Goal: Task Accomplishment & Management: Complete application form

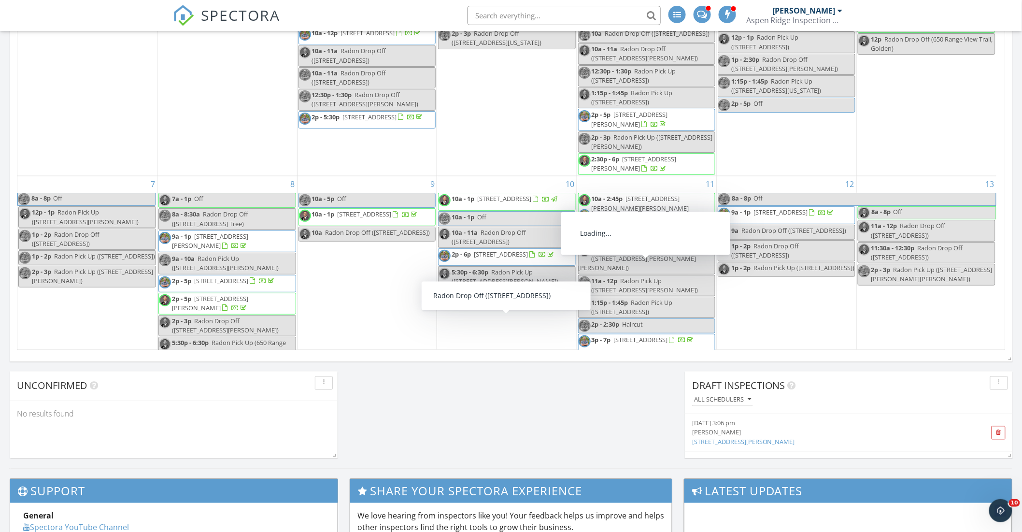
scroll to position [896, 1039]
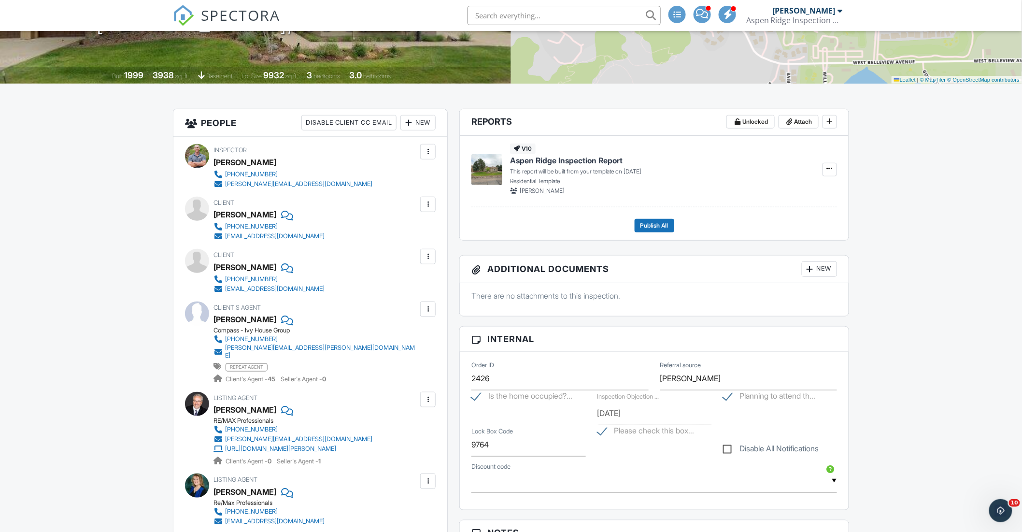
type input "9764"
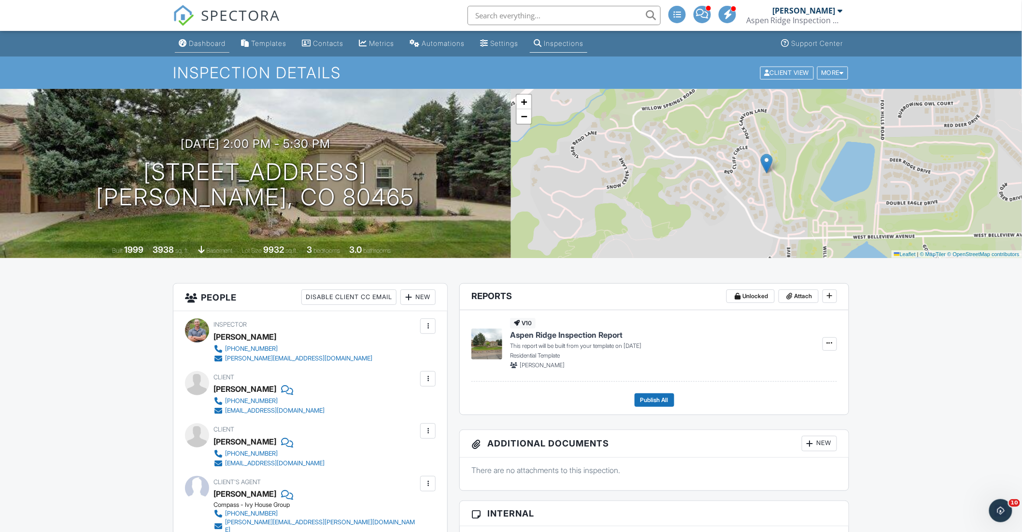
click at [212, 38] on link "Dashboard" at bounding box center [202, 44] width 55 height 18
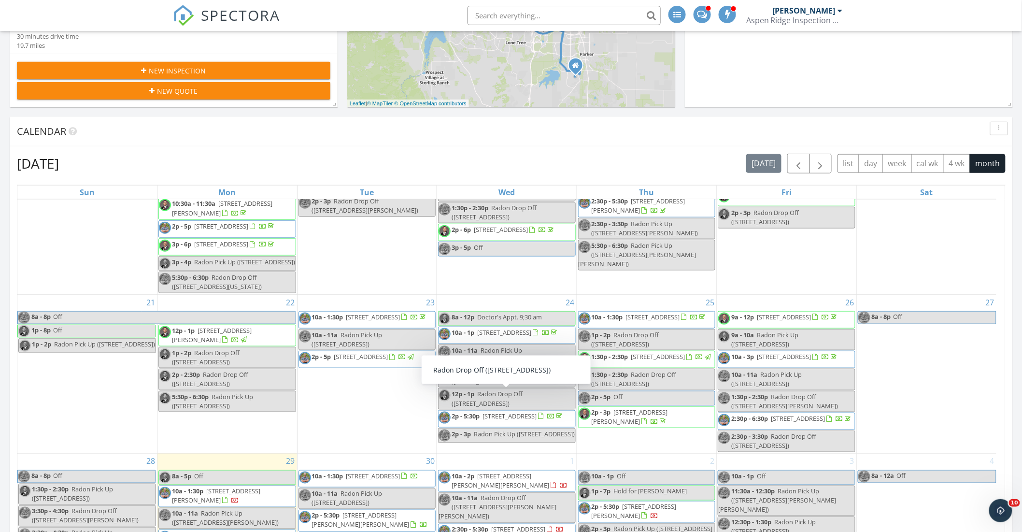
scroll to position [483, 0]
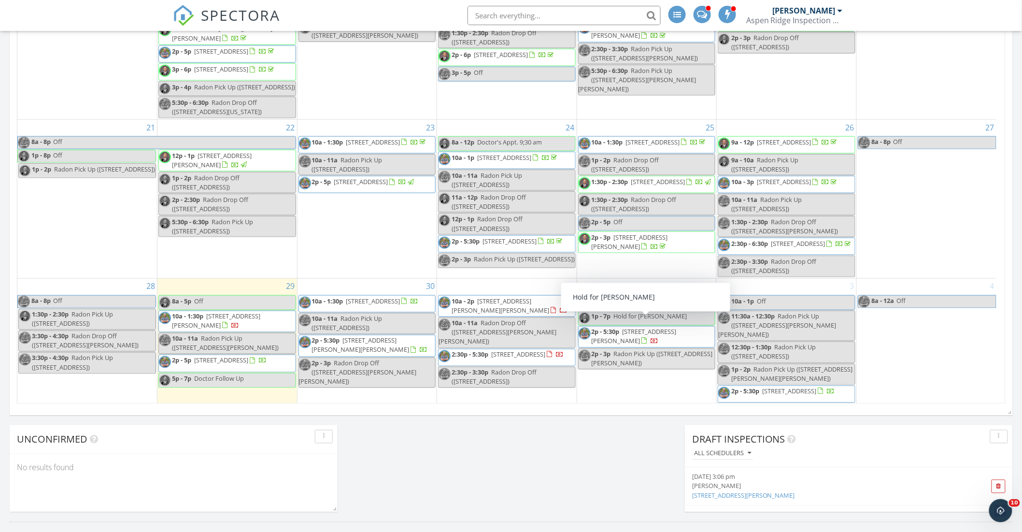
click at [639, 321] on span "Hold for AAron W." at bounding box center [650, 316] width 73 height 9
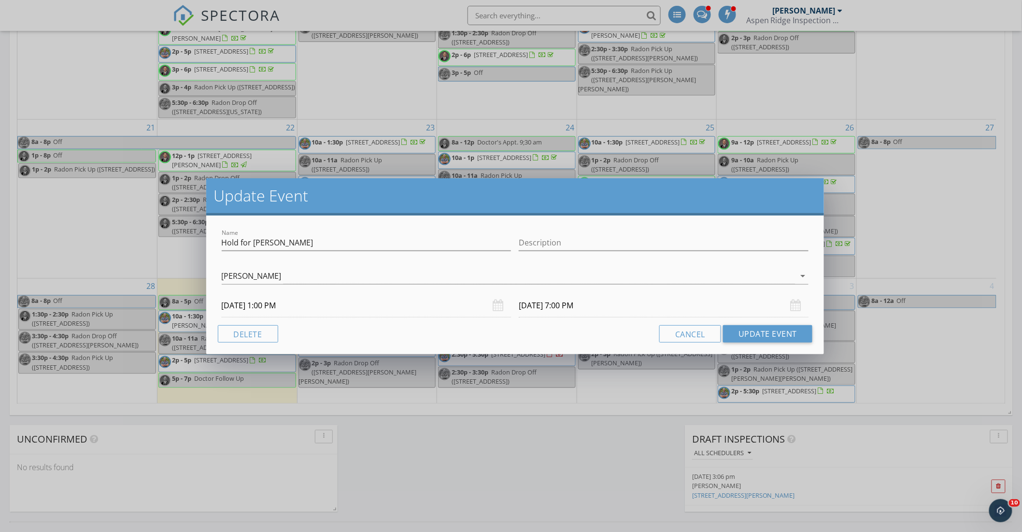
scroll to position [496, 0]
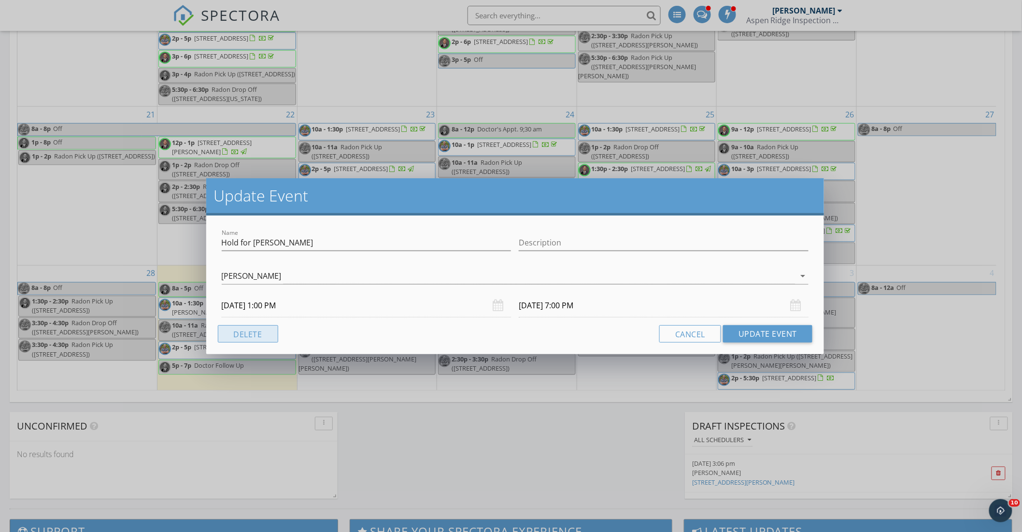
click at [251, 334] on button "Delete" at bounding box center [248, 333] width 60 height 17
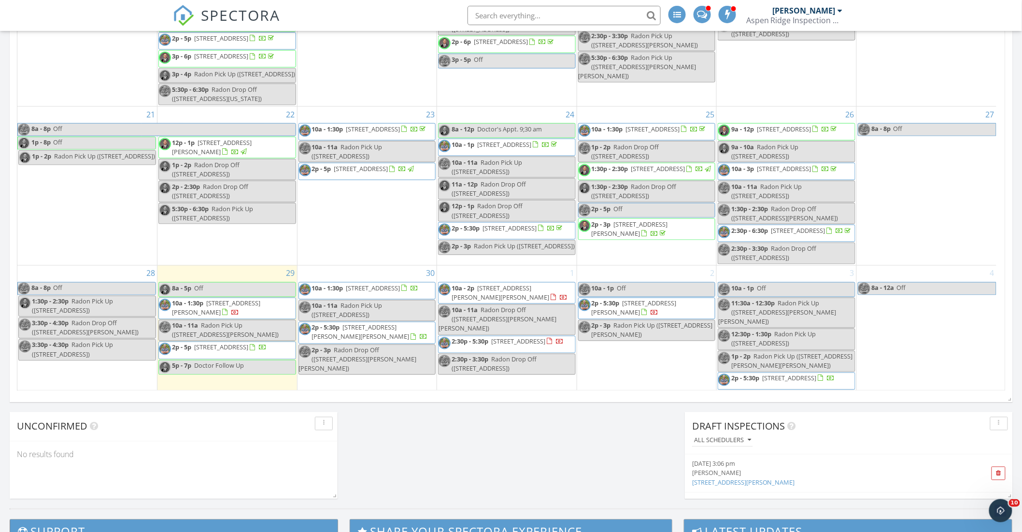
scroll to position [523, 0]
click at [641, 362] on div "2 10a - 1p Off 2p - 5:30p 8498 Lightening View Dr, Parker 80134 2p - 3p Radon P…" at bounding box center [647, 329] width 140 height 126
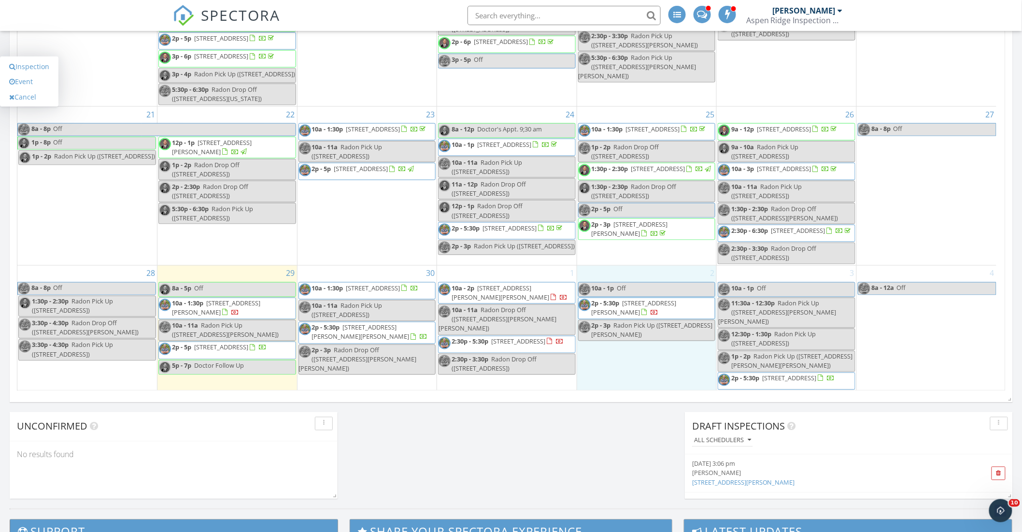
scroll to position [509, 0]
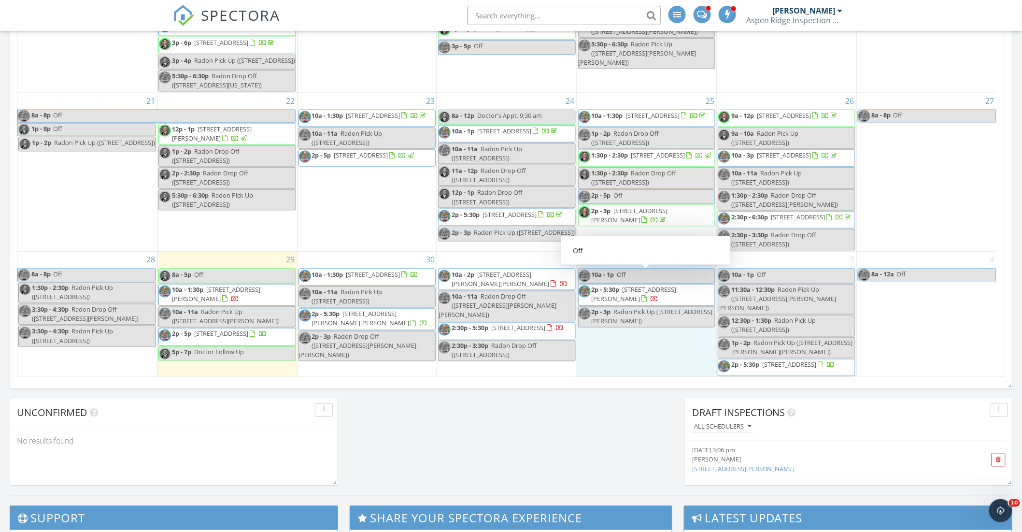
click at [632, 277] on link "10a - 1p Off" at bounding box center [647, 275] width 138 height 15
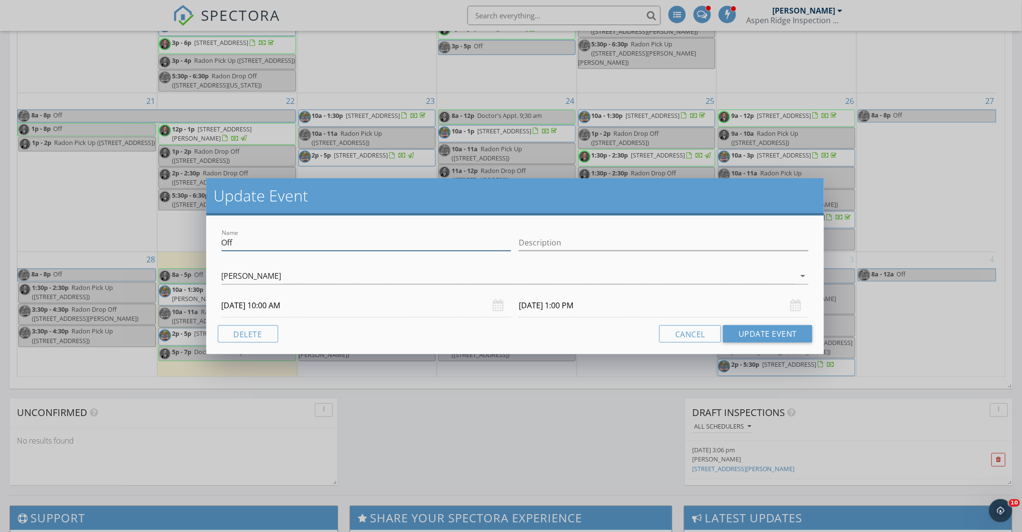
click at [291, 243] on input "Off" at bounding box center [367, 243] width 290 height 16
type input "Hold for Elizabeth"
click at [403, 306] on input "10/02/2025 10:00 AM" at bounding box center [367, 306] width 290 height 24
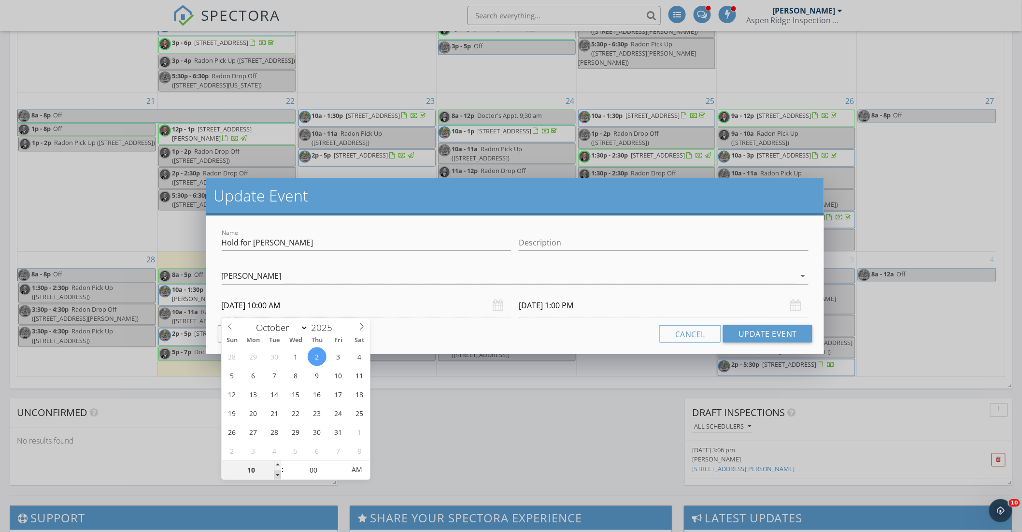
type input "09"
type input "10/02/2025 9:00 AM"
click at [276, 475] on span at bounding box center [277, 475] width 7 height 10
type input "10/02/2025 12:00 PM"
type input "05"
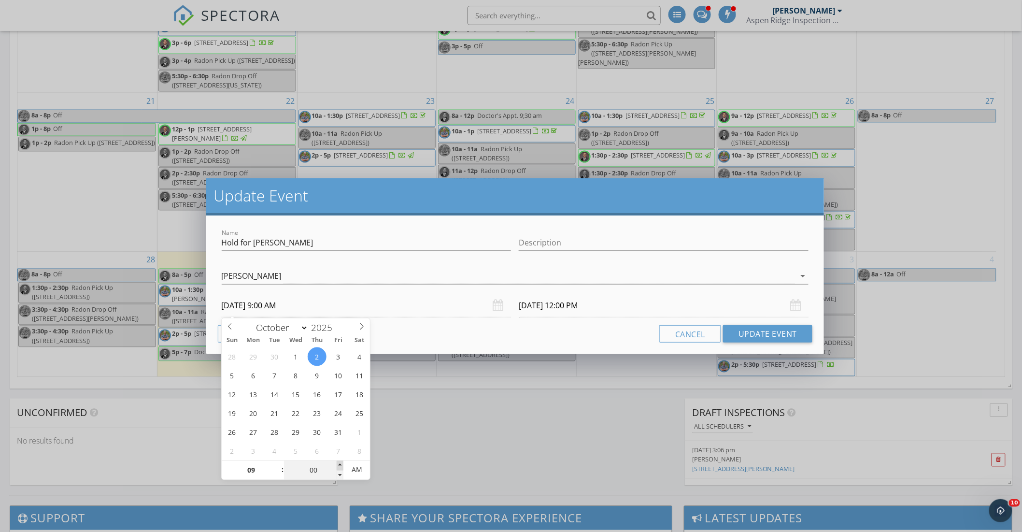
type input "10/02/2025 9:05 AM"
click at [338, 463] on span at bounding box center [340, 466] width 7 height 10
type input "15"
type input "10/02/2025 9:15 AM"
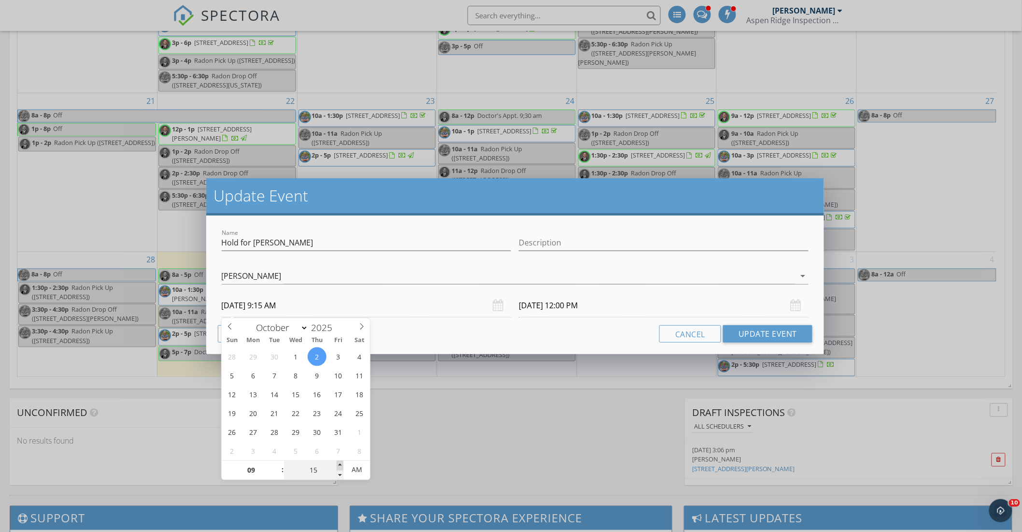
click at [338, 463] on span at bounding box center [340, 466] width 7 height 10
type input "20"
type input "10/02/2025 9:20 AM"
click at [338, 463] on span at bounding box center [340, 466] width 7 height 10
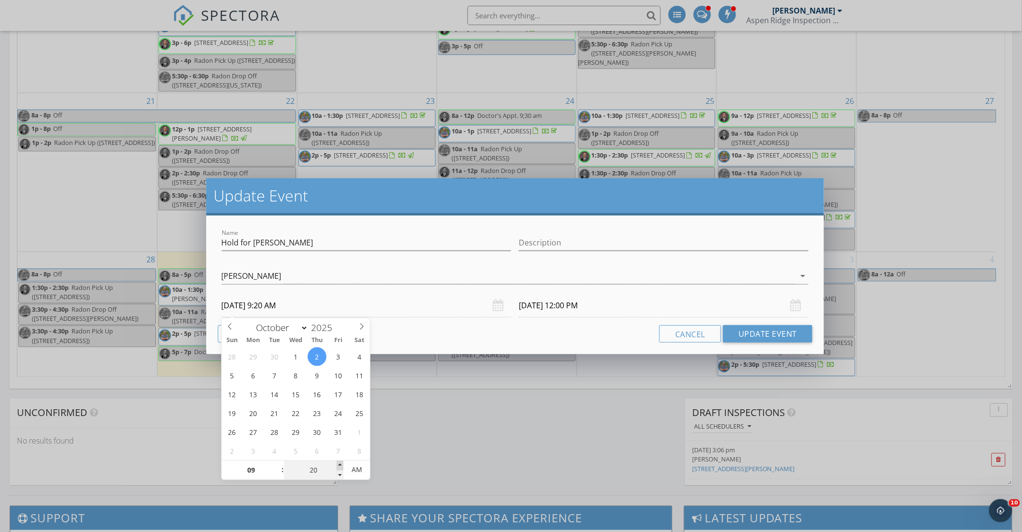
type input "30"
type input "10/02/2025 9:30 AM"
click at [338, 463] on span at bounding box center [340, 466] width 7 height 10
type input "10/02/2025 12:30 PM"
click at [607, 305] on input "10/02/2025 12:30 PM" at bounding box center [664, 306] width 290 height 24
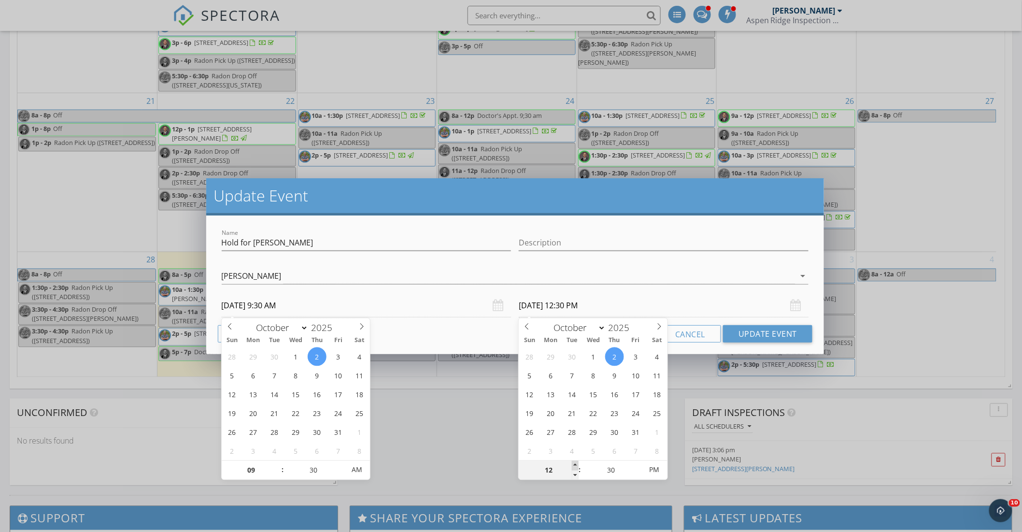
type input "01"
type input "10/02/2025 1:30 PM"
click at [574, 466] on span at bounding box center [575, 466] width 7 height 10
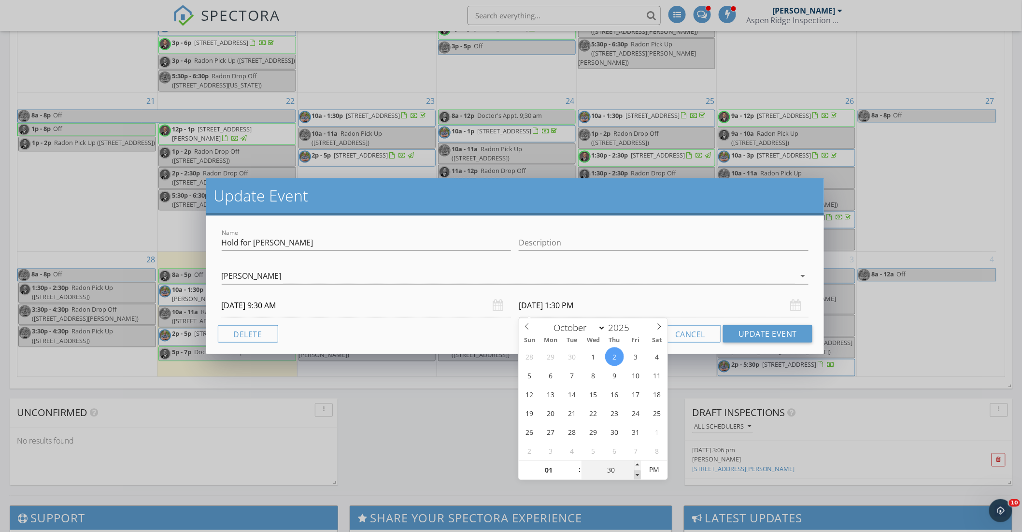
type input "25"
type input "10/02/2025 1:25 PM"
click at [638, 475] on span at bounding box center [637, 475] width 7 height 10
type input "20"
type input "10/02/2025 1:20 PM"
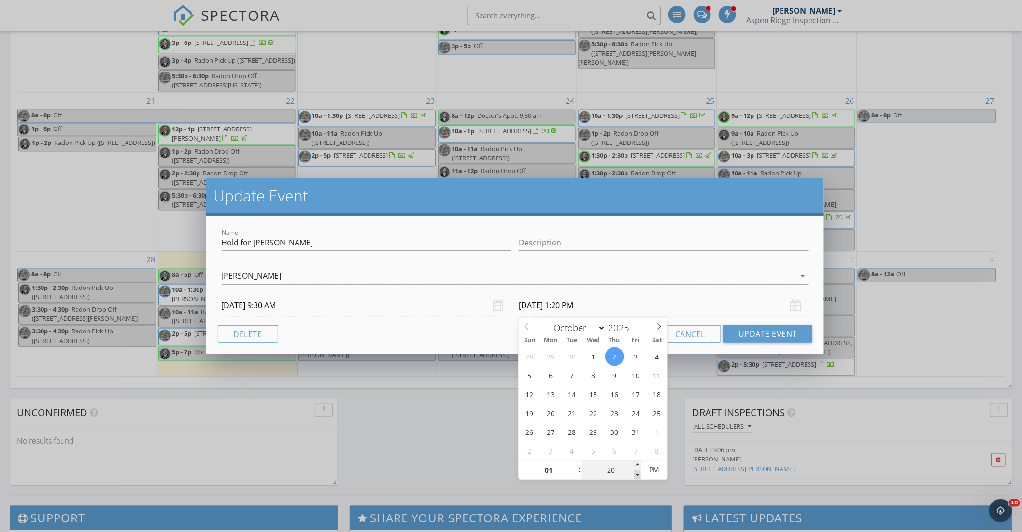
click at [638, 475] on span at bounding box center [637, 475] width 7 height 10
type input "15"
type input "10/02/2025 1:15 PM"
click at [638, 475] on span at bounding box center [637, 475] width 7 height 10
type input "10"
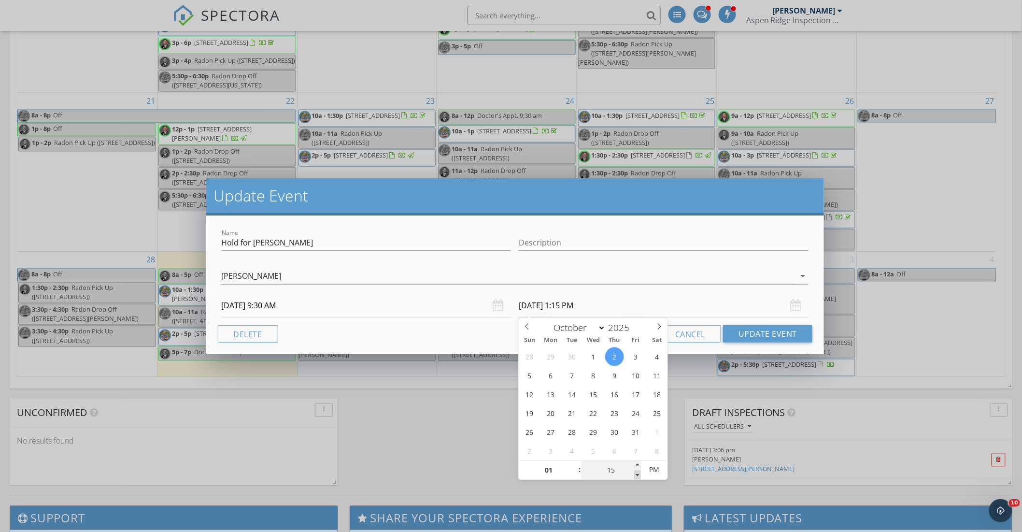
type input "10/02/2025 1:10 PM"
click at [638, 475] on span at bounding box center [637, 475] width 7 height 10
click at [637, 475] on span at bounding box center [637, 475] width 7 height 10
type input "05"
type input "10/02/2025 1:05 PM"
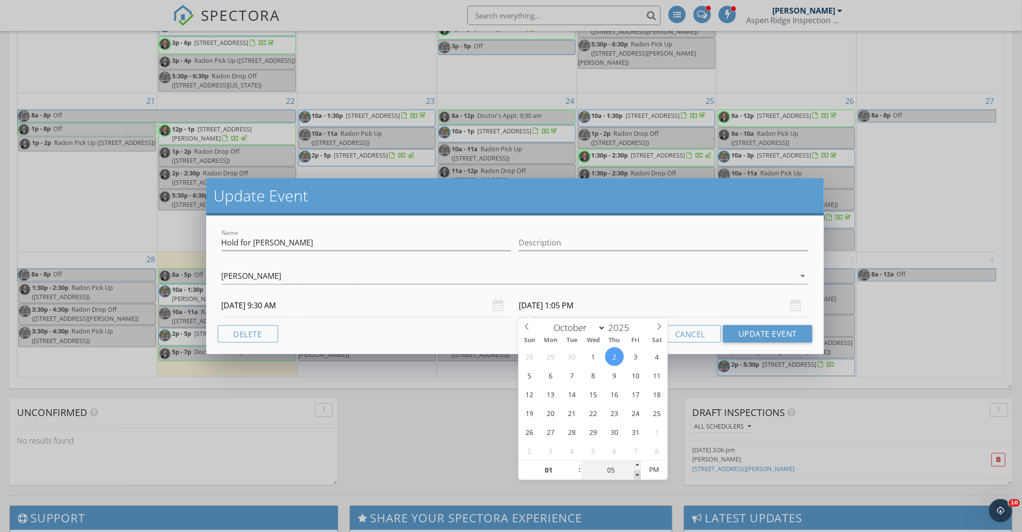
type input "00"
type input "10/02/2025 1:00 PM"
click at [637, 475] on span at bounding box center [637, 475] width 7 height 10
click at [755, 333] on button "Update Event" at bounding box center [767, 333] width 89 height 17
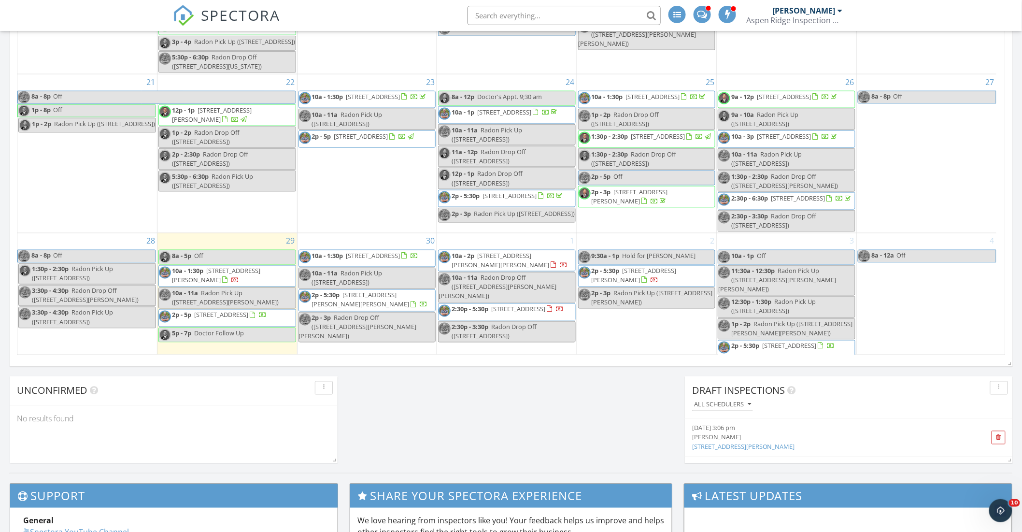
scroll to position [523, 0]
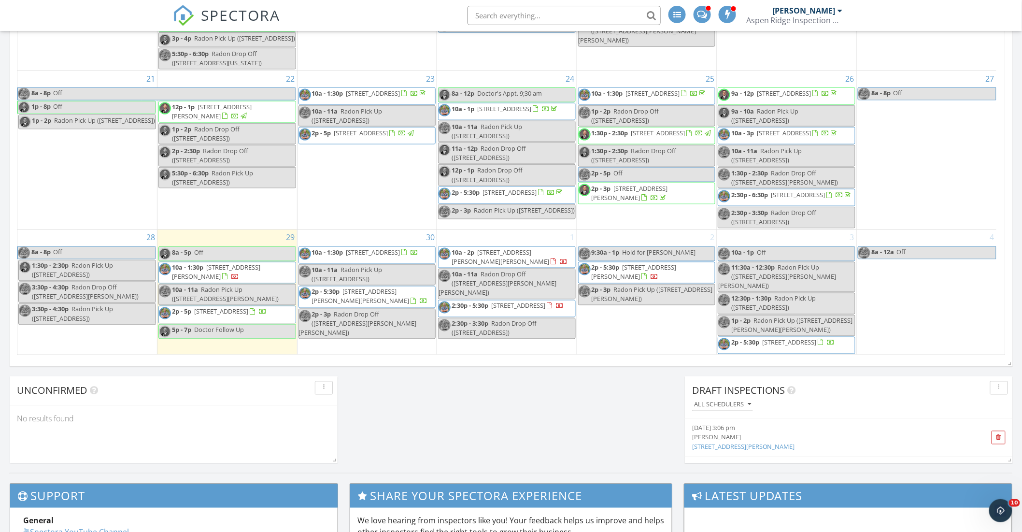
click at [638, 334] on div "2 9:30a - 1p Hold for Elizabeth 2p - 5:30p 8498 Lightening View Dr, Parker 8013…" at bounding box center [647, 293] width 140 height 126
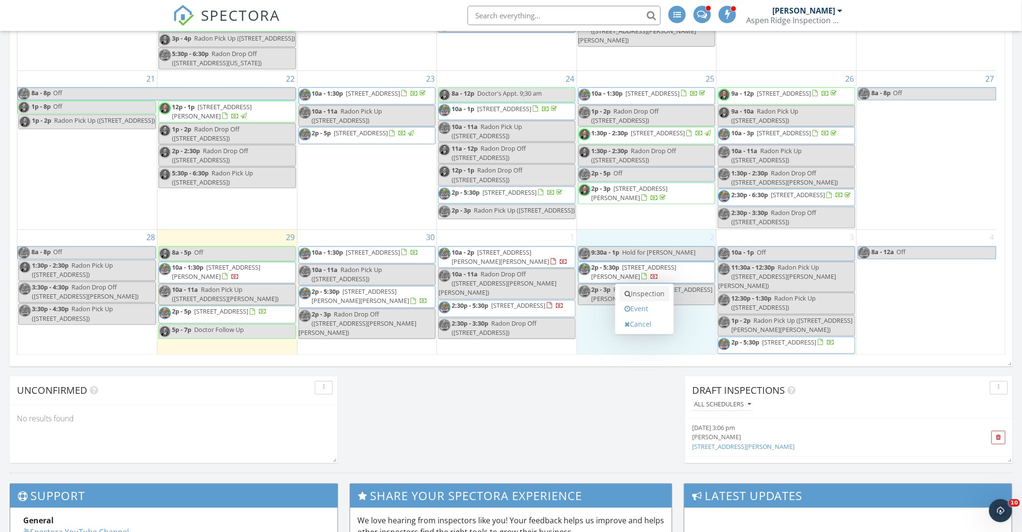
click at [647, 294] on link "Inspection" at bounding box center [645, 293] width 50 height 15
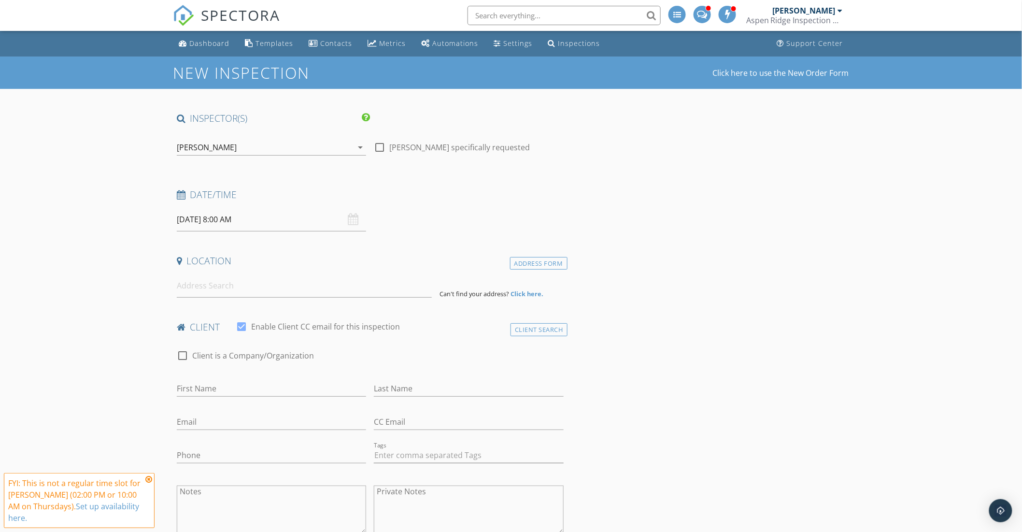
click at [236, 146] on div "[PERSON_NAME]" at bounding box center [265, 147] width 176 height 15
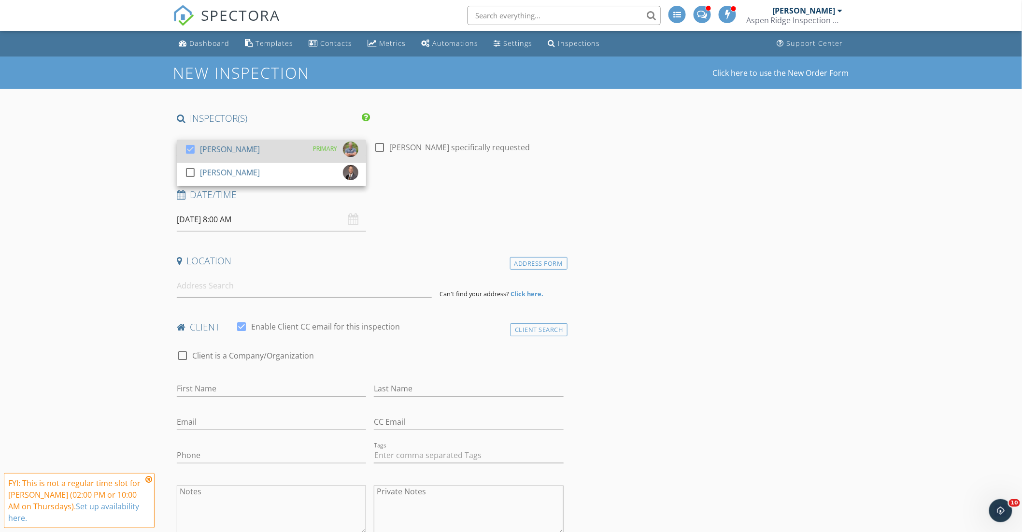
click at [190, 146] on div at bounding box center [190, 149] width 16 height 16
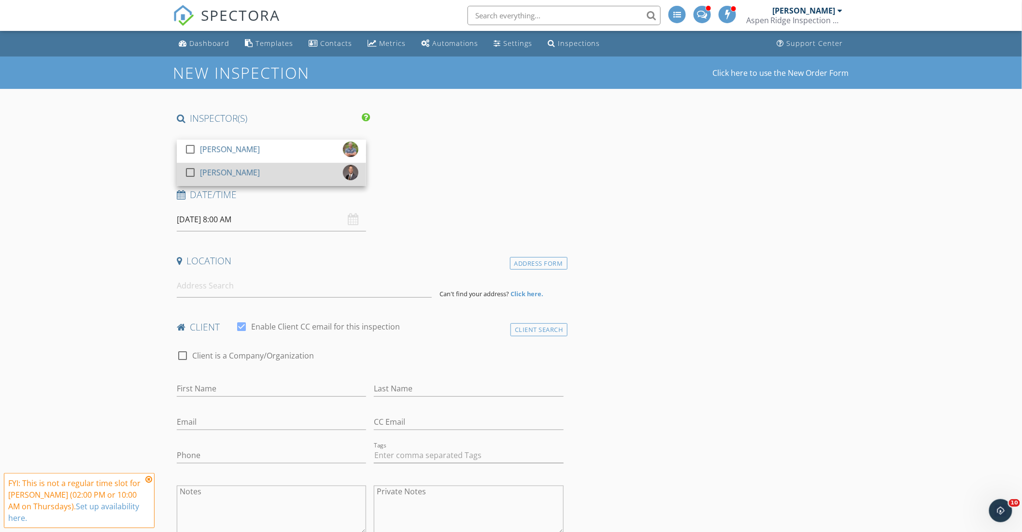
click at [189, 168] on div at bounding box center [190, 172] width 16 height 16
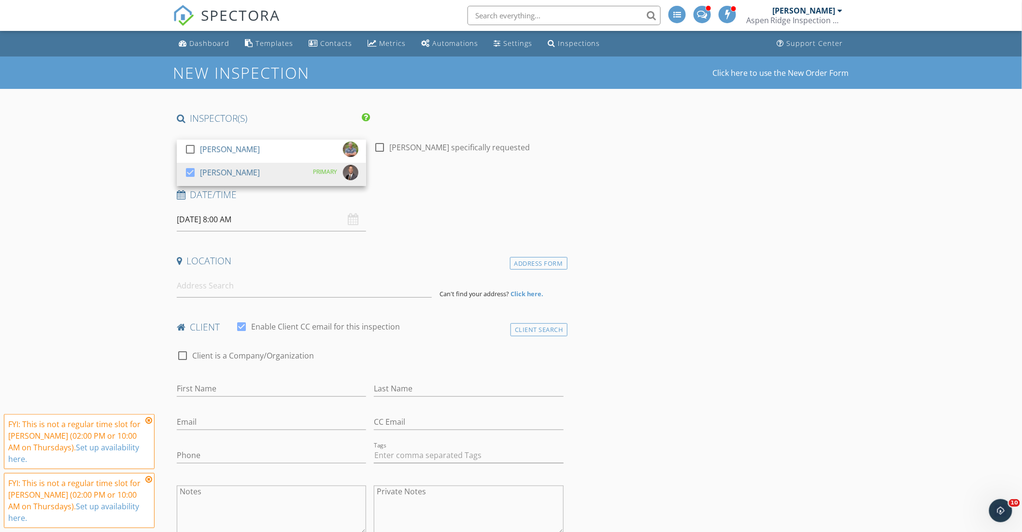
click at [147, 424] on icon at bounding box center [148, 420] width 7 height 8
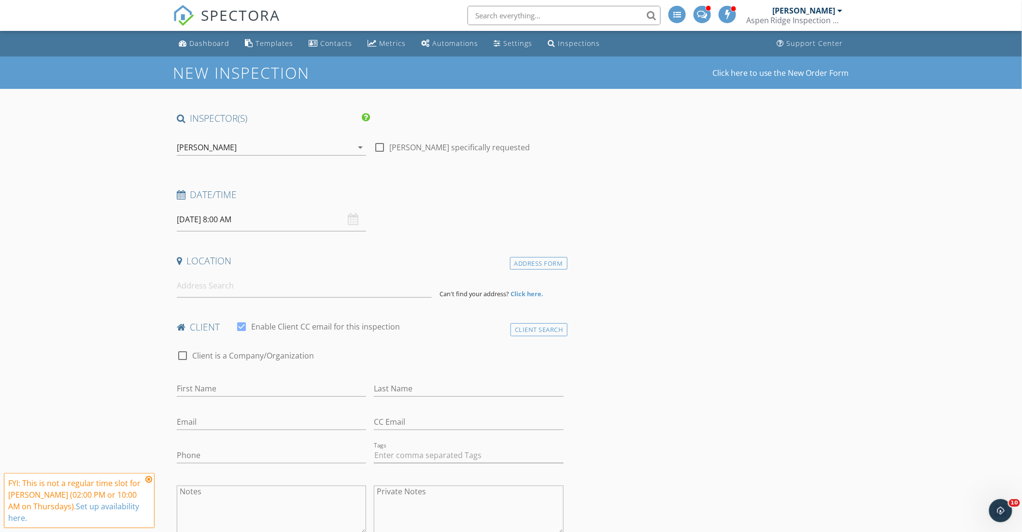
click at [150, 479] on icon at bounding box center [148, 479] width 7 height 8
click at [268, 218] on input "10/02/2025 8:00 AM" at bounding box center [271, 220] width 189 height 24
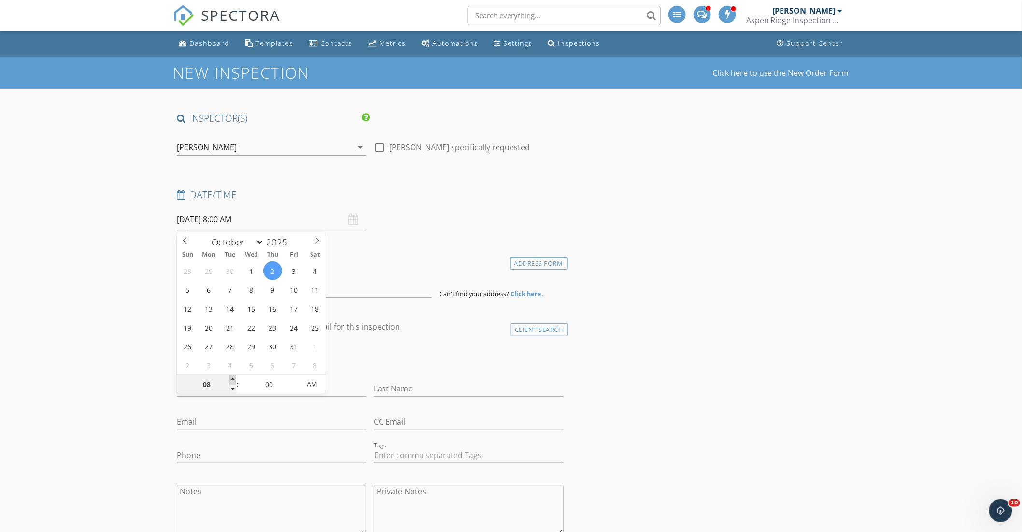
type input "10/02/2025 9:00 AM"
type input "09"
click at [234, 377] on span at bounding box center [232, 380] width 7 height 10
type input "10/02/2025 10:00 AM"
type input "10"
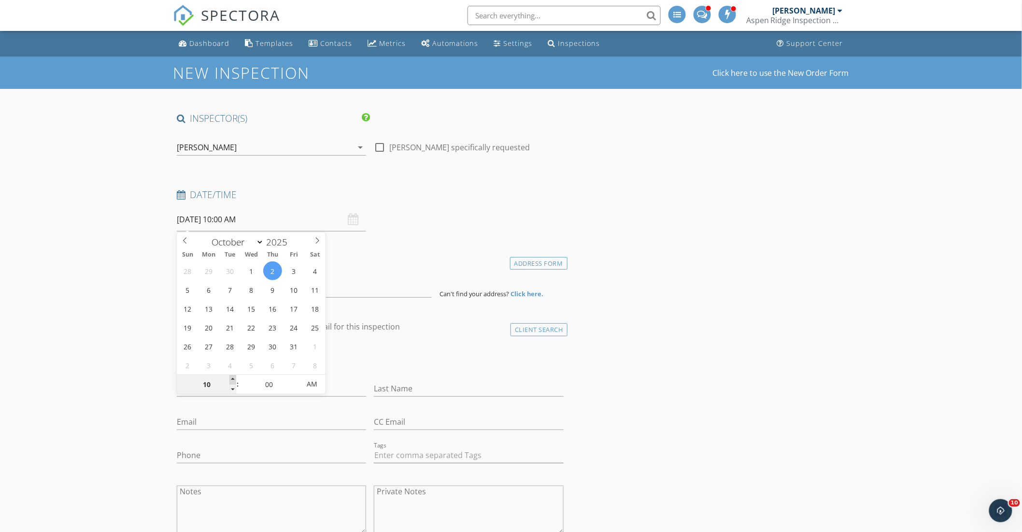
click at [234, 377] on span at bounding box center [232, 380] width 7 height 10
type input "10/02/2025 11:00 AM"
type input "11"
click at [234, 377] on span at bounding box center [232, 380] width 7 height 10
type input "10/02/2025 12:00 PM"
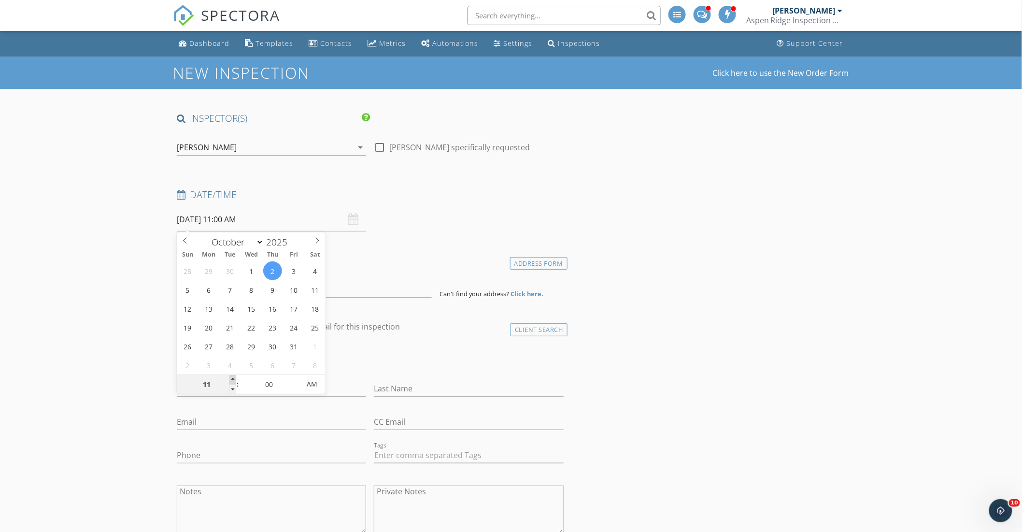
type input "12"
click at [234, 377] on span at bounding box center [232, 380] width 7 height 10
type input "10/02/2025 1:00 PM"
type input "01"
click at [234, 377] on span at bounding box center [232, 380] width 7 height 10
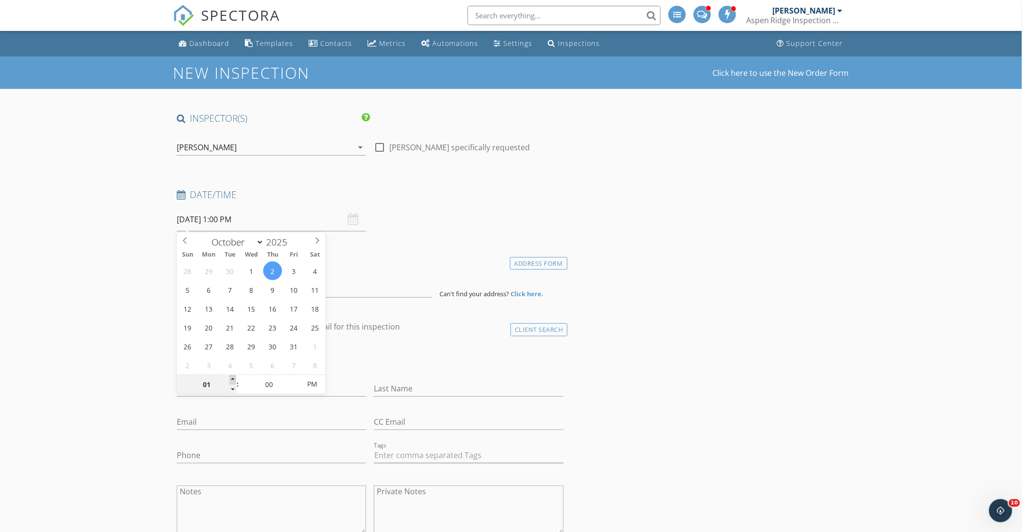
type input "10/02/2025 2:00 PM"
type input "02"
click at [234, 377] on span at bounding box center [232, 380] width 7 height 10
click at [224, 286] on input at bounding box center [304, 286] width 255 height 24
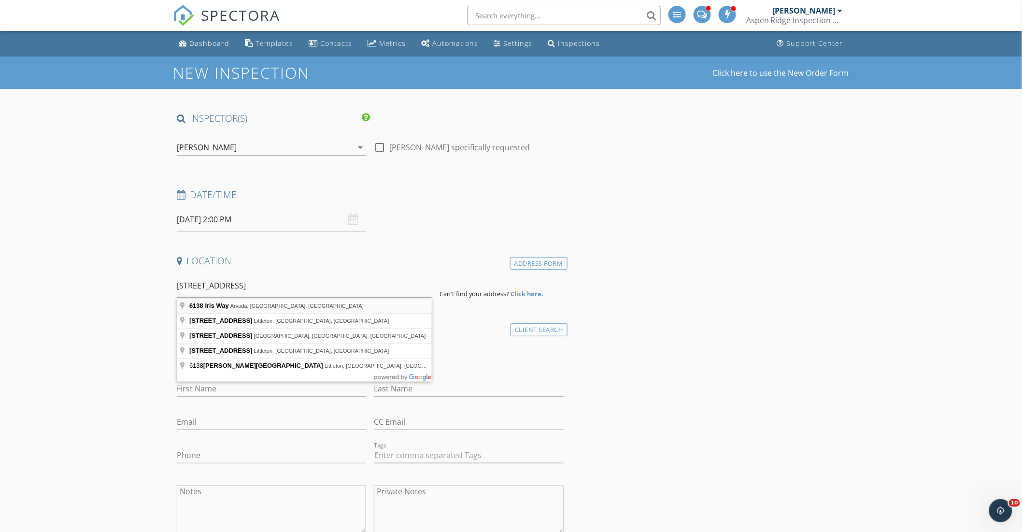
type input "6138 Iris Way, Arvada, CO, USA"
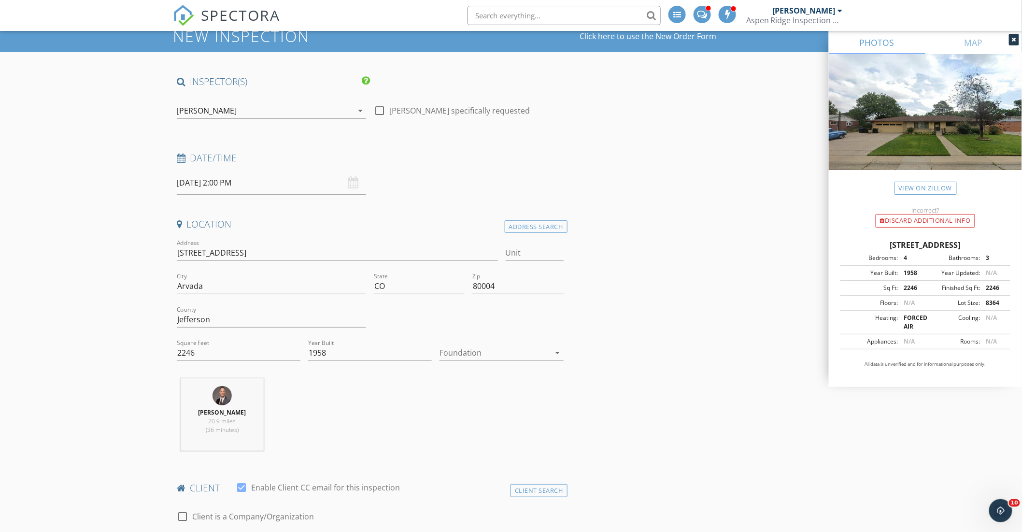
scroll to position [40, 0]
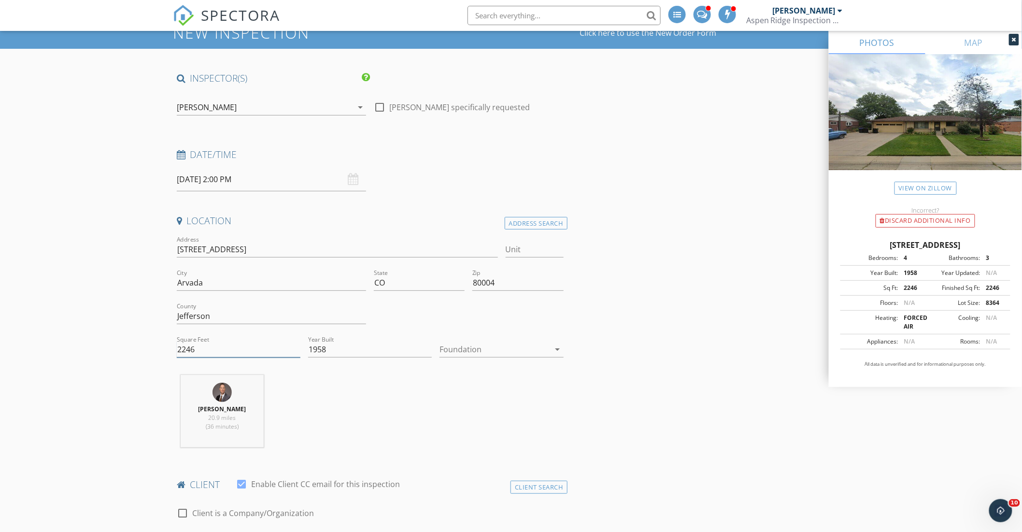
click at [204, 354] on input "2246" at bounding box center [239, 349] width 124 height 16
click at [204, 353] on input "2246" at bounding box center [239, 349] width 124 height 16
click at [454, 346] on div at bounding box center [494, 348] width 110 height 15
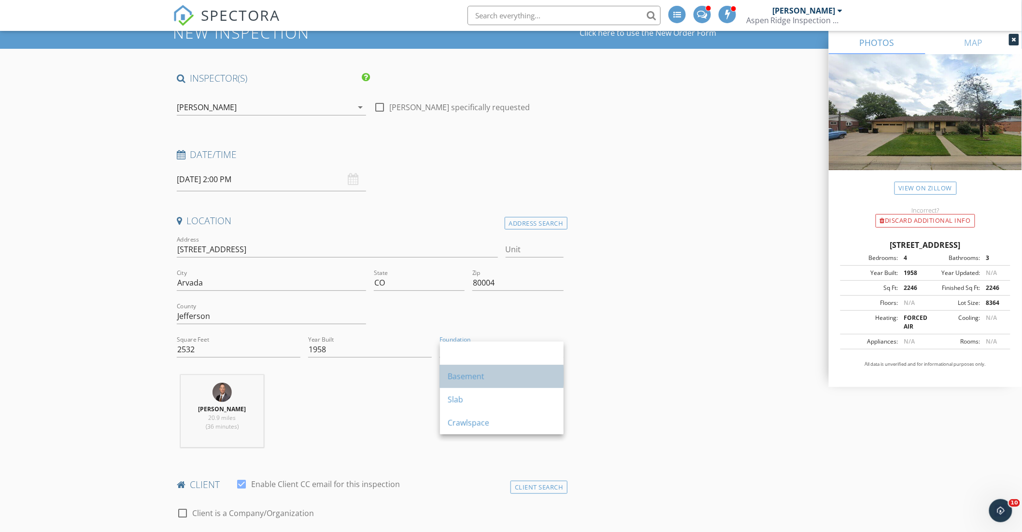
click at [462, 370] on div "Basement" at bounding box center [502, 376] width 108 height 12
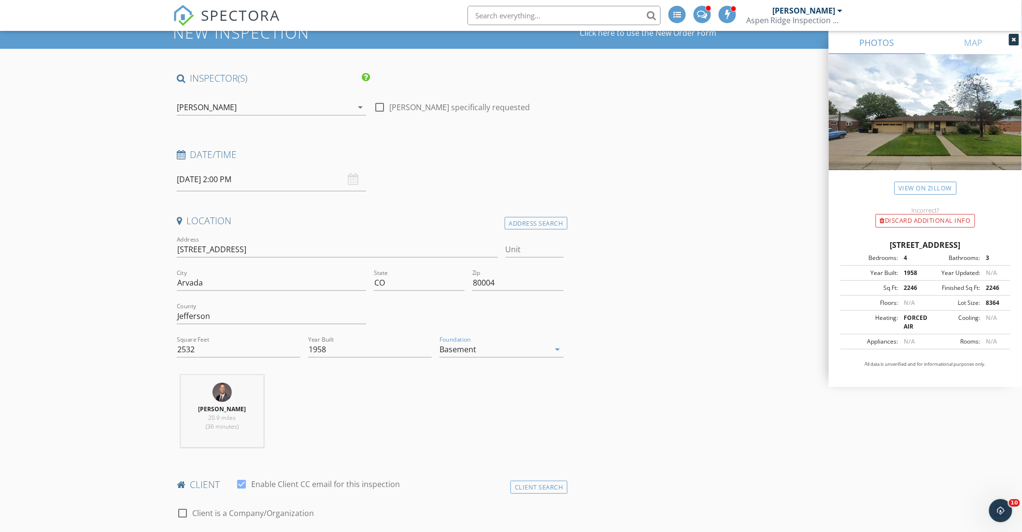
click at [429, 412] on div "Bobby Collins 20.9 miles (36 minutes)" at bounding box center [370, 415] width 395 height 80
click at [204, 343] on input "2532" at bounding box center [239, 349] width 124 height 16
type input "2582"
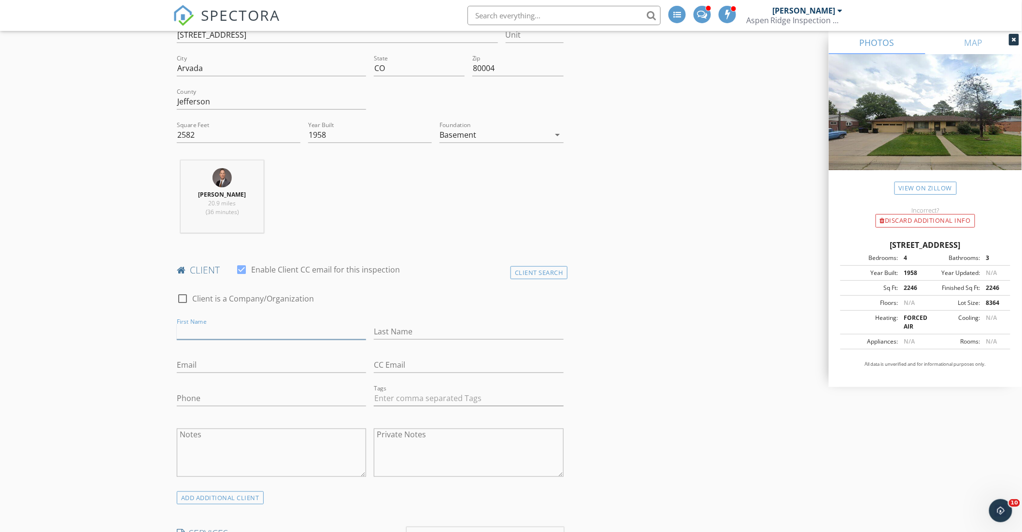
click at [198, 332] on input "First Name" at bounding box center [271, 332] width 189 height 16
type input "Carolina"
type input "Herrera"
click at [187, 362] on input "Email" at bounding box center [271, 365] width 189 height 16
paste input "carolina.m.5280@gmail.com"
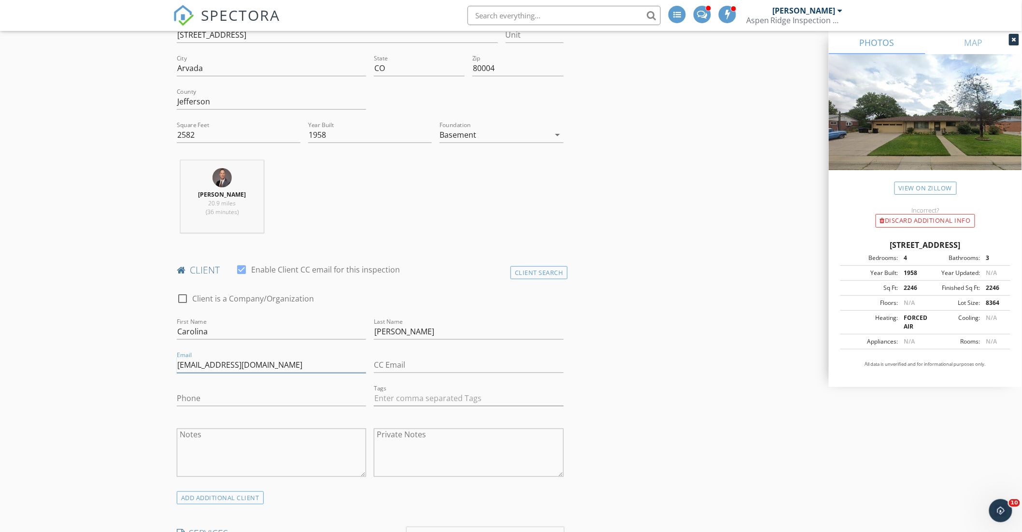
type input "carolina.m.5280@gmail.com"
click at [203, 393] on input "Phone" at bounding box center [271, 398] width 189 height 16
type input "720-226-3424"
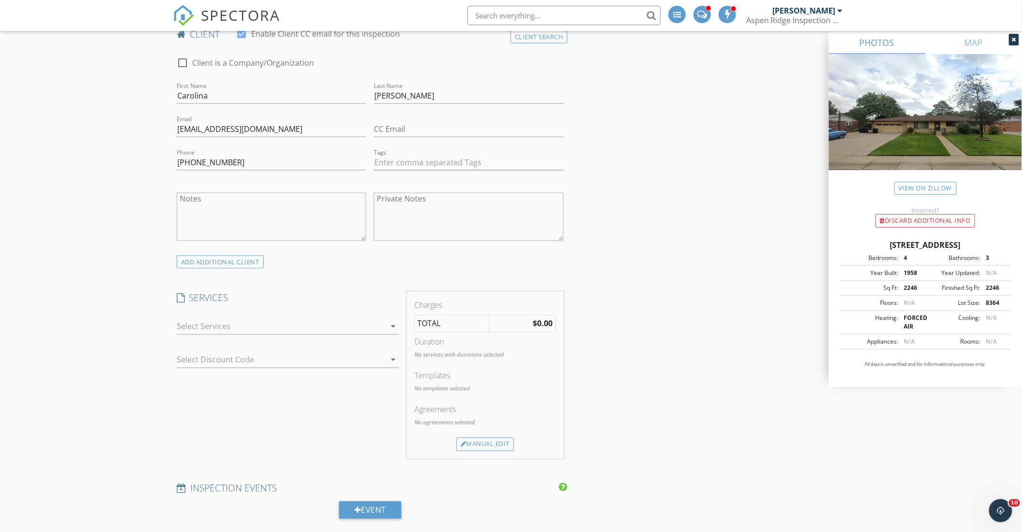
scroll to position [537, 0]
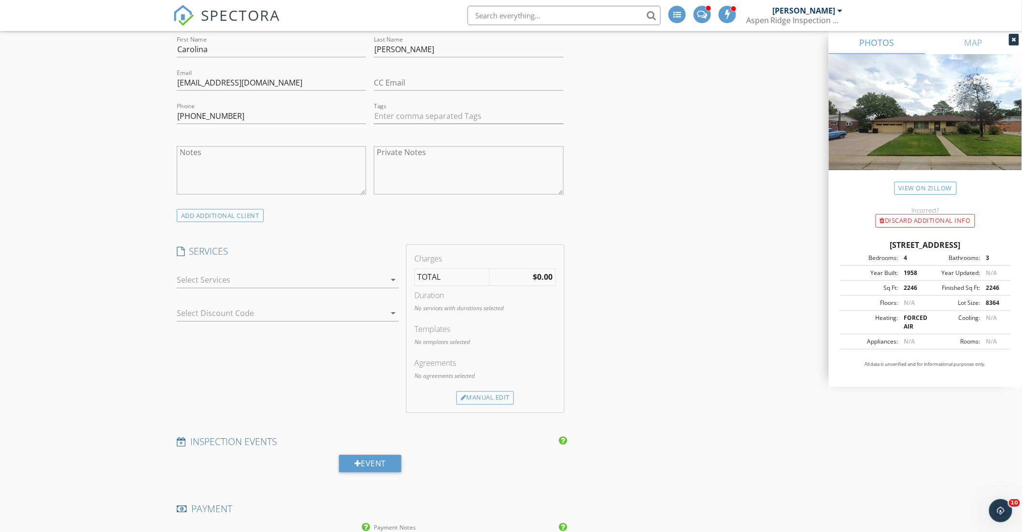
click at [210, 281] on div at bounding box center [281, 279] width 209 height 15
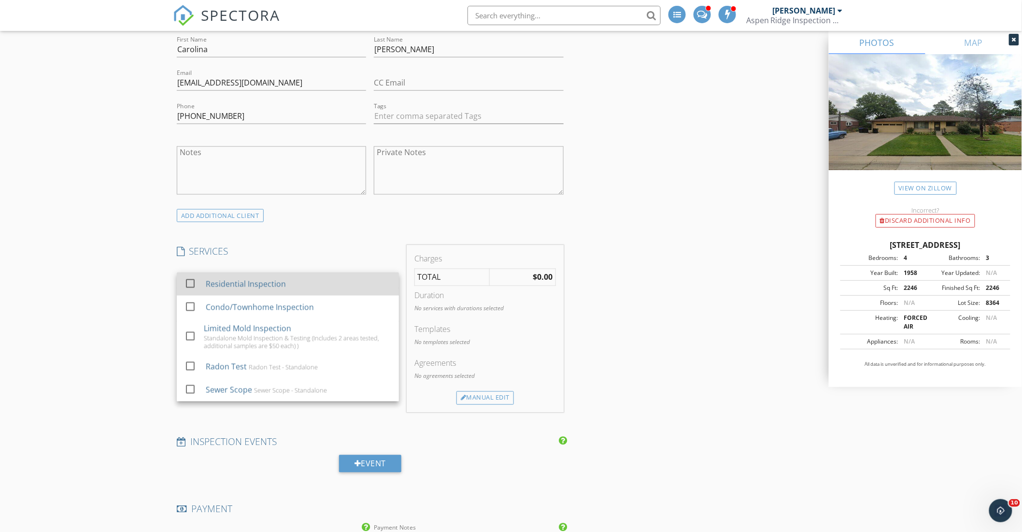
click at [190, 281] on div at bounding box center [190, 283] width 16 height 16
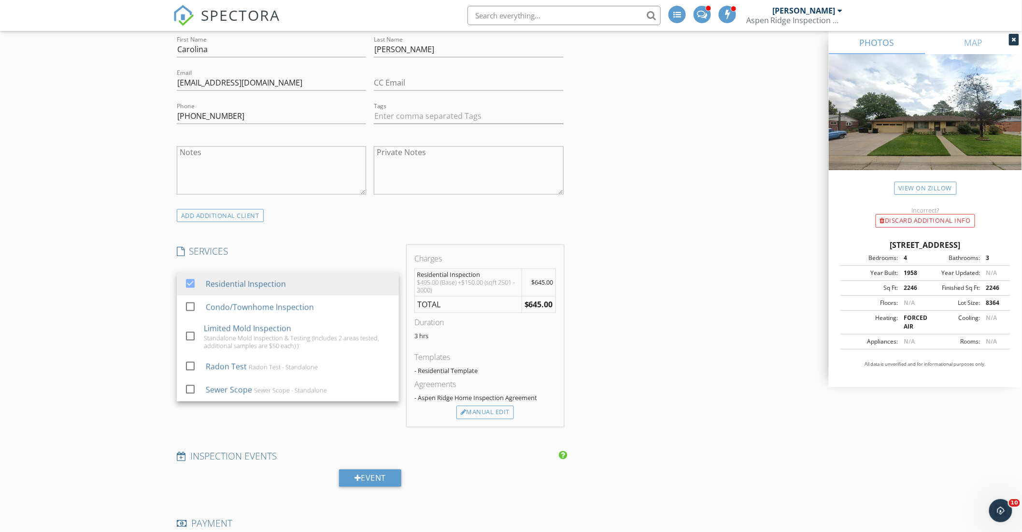
drag, startPoint x: 114, startPoint y: 300, endPoint x: 121, endPoint y: 302, distance: 6.4
click at [114, 300] on div "New Inspection Click here to use the New Order Form INSPECTOR(S) check_box_outl…" at bounding box center [511, 513] width 1022 height 1986
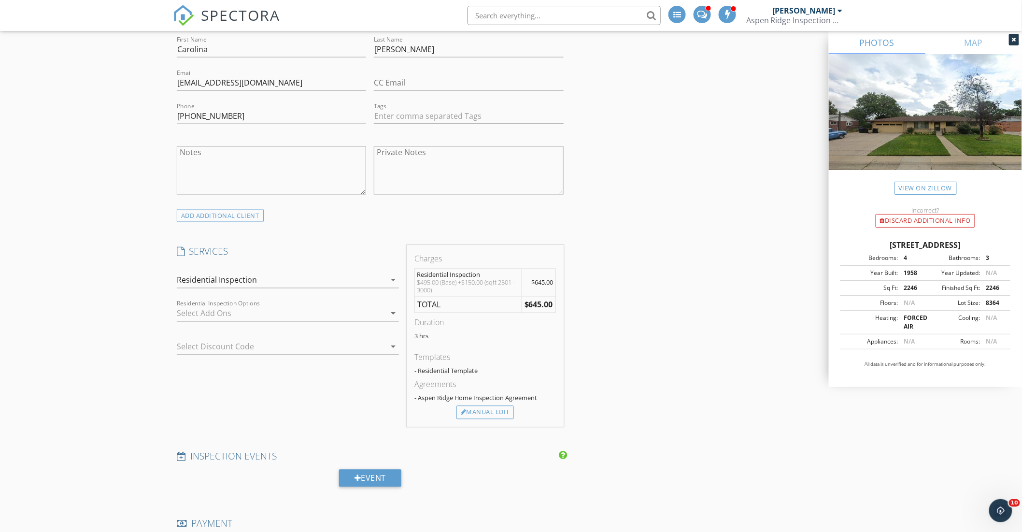
click at [229, 312] on div at bounding box center [281, 313] width 209 height 15
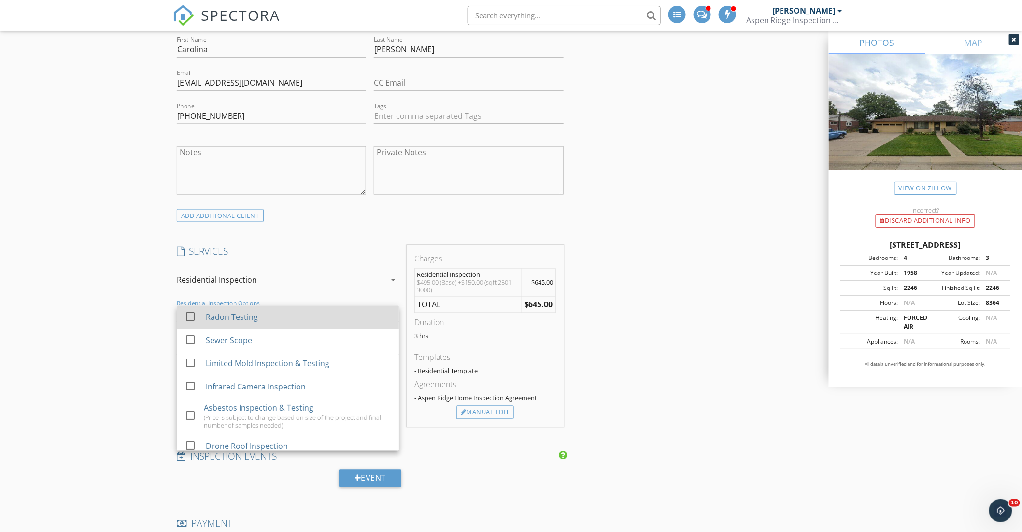
click at [190, 312] on div at bounding box center [190, 317] width 16 height 16
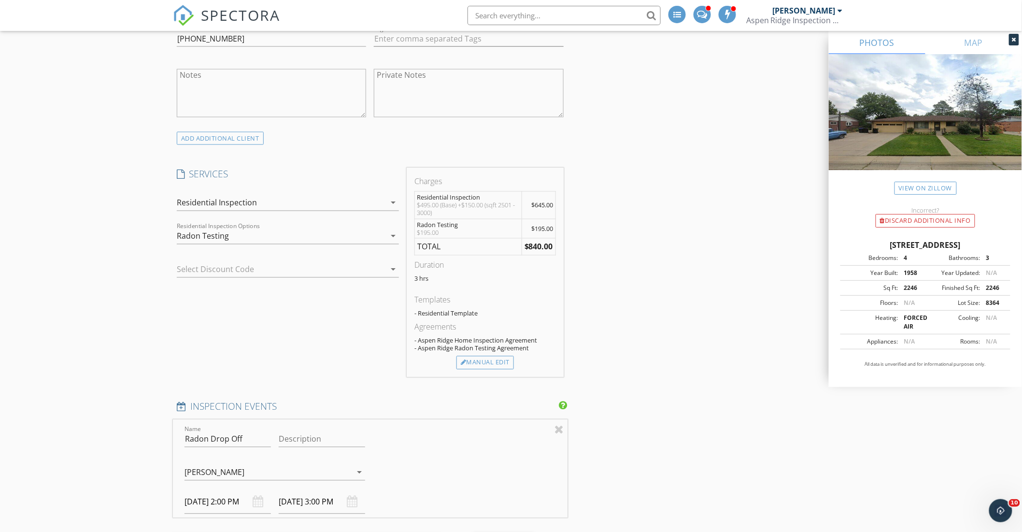
scroll to position [778, 0]
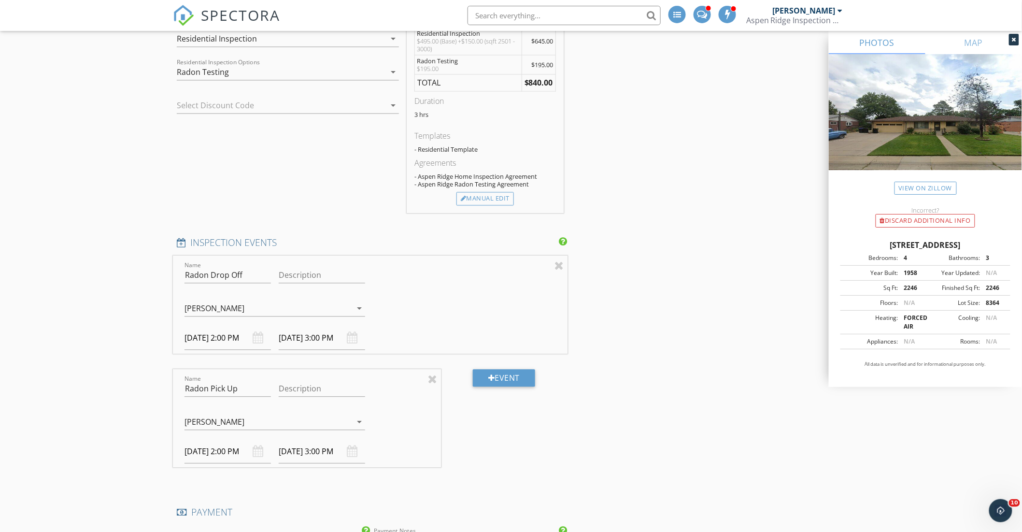
click at [239, 339] on body "SPECTORA Jeff Krause Aspen Ridge Inspection Services LLC Role: Inspector Change…" at bounding box center [511, 358] width 1022 height 2272
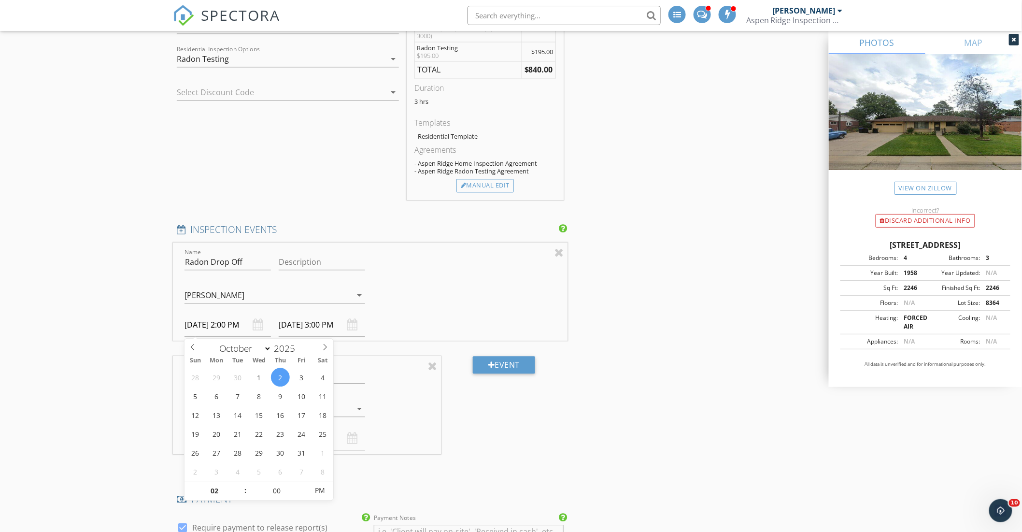
click at [221, 320] on input "10/02/2025 2:00 PM" at bounding box center [227, 325] width 86 height 24
select select "8"
type input "09/30/2025 2:00 PM"
type input "09/30/2025 3:00 PM"
type input "01"
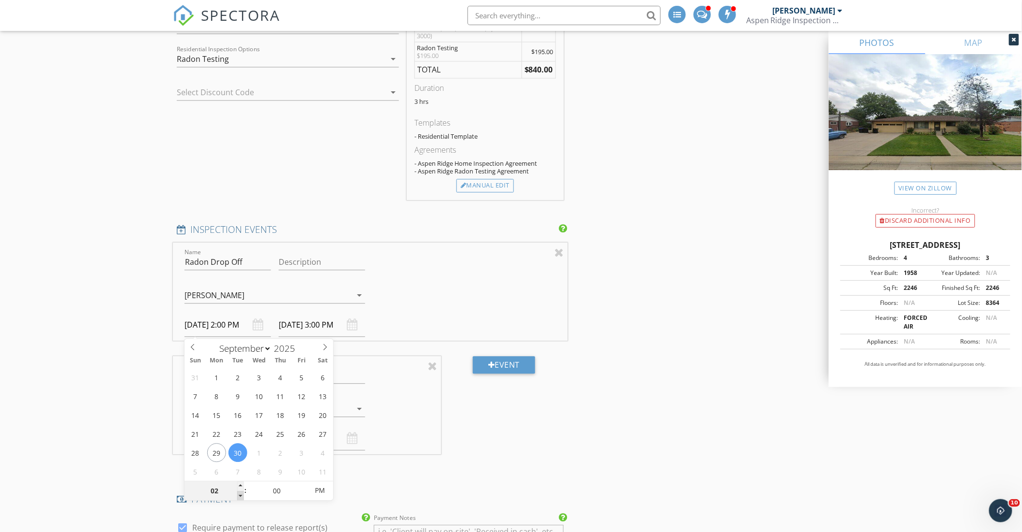
type input "09/30/2025 1:00 PM"
click at [240, 494] on span at bounding box center [240, 496] width 7 height 10
type input "02"
type input "09/30/2025 2:00 PM"
type input "05"
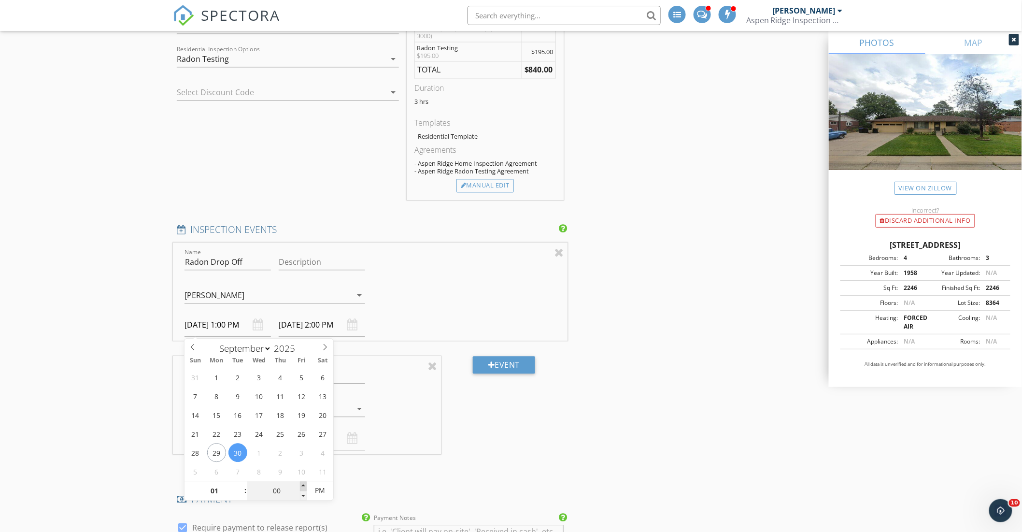
type input "09/30/2025 1:05 PM"
click at [303, 482] on span at bounding box center [303, 486] width 7 height 10
type input "10"
type input "09/30/2025 1:10 PM"
click at [303, 482] on span at bounding box center [303, 486] width 7 height 10
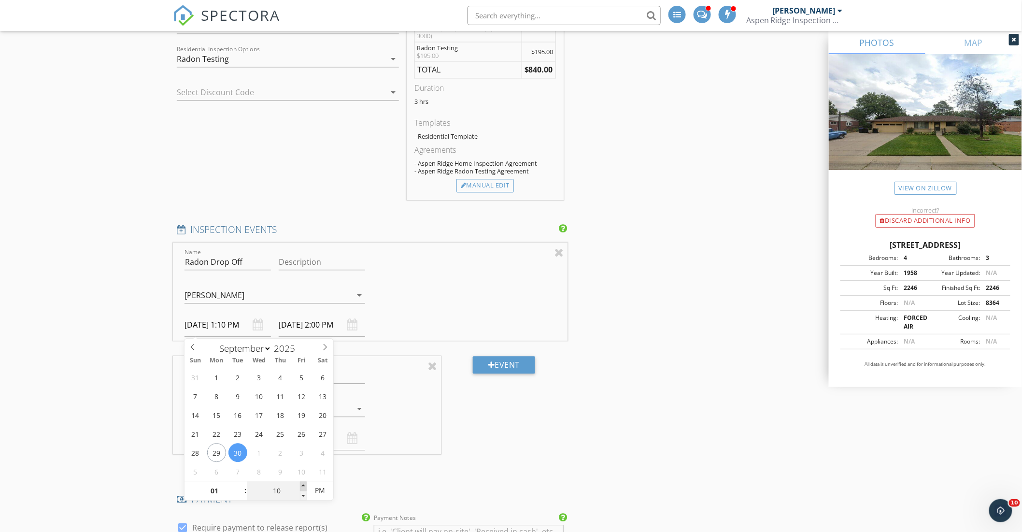
type input "15"
type input "09/30/2025 1:15 PM"
click at [303, 482] on span at bounding box center [303, 486] width 7 height 10
type input "15"
type input "09/30/2025 2:15 PM"
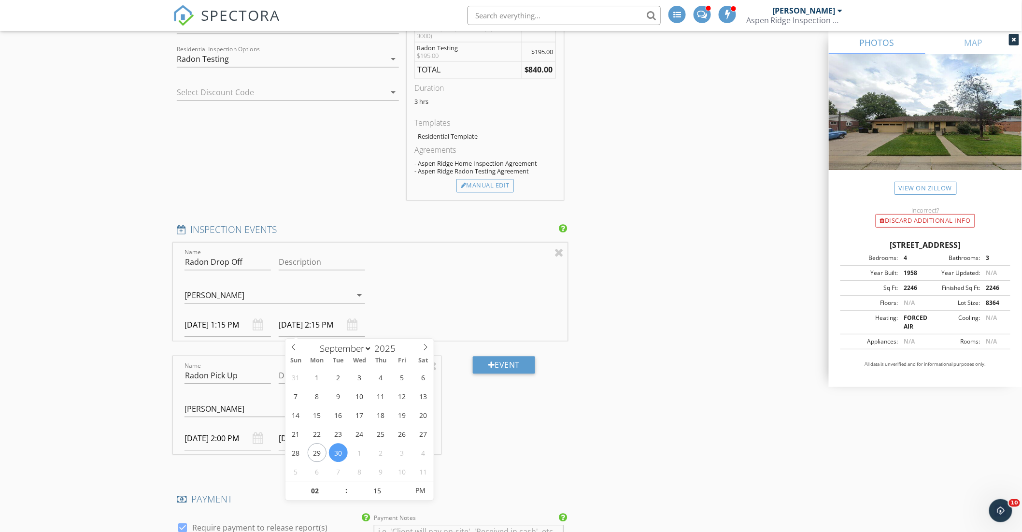
click at [324, 324] on input "09/30/2025 2:15 PM" at bounding box center [322, 325] width 86 height 24
type input "03"
type input "09/30/2025 3:15 PM"
click at [341, 484] on span at bounding box center [341, 486] width 7 height 10
type input "02"
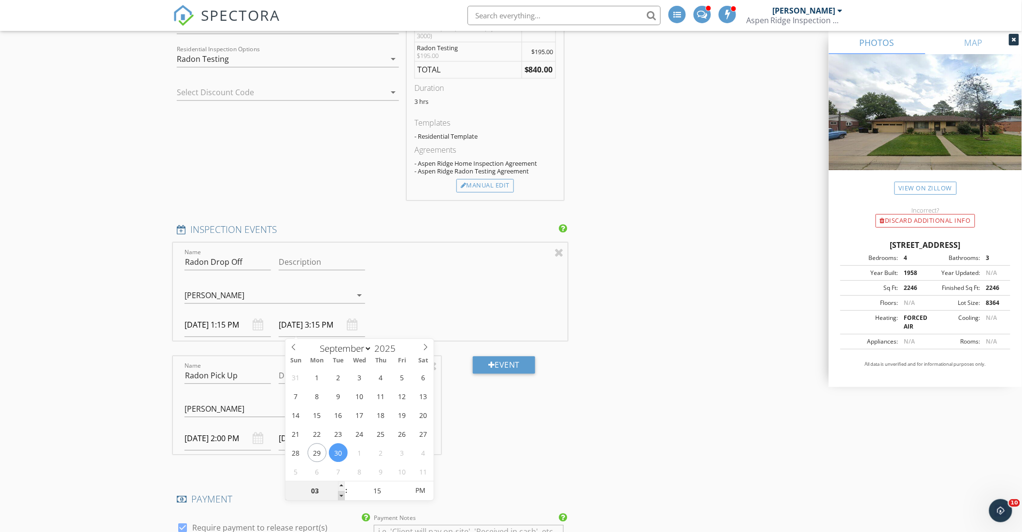
type input "09/30/2025 2:15 PM"
click at [340, 493] on span at bounding box center [341, 496] width 7 height 10
type input "01"
type input "09/30/2025 1:15 PM"
click at [340, 493] on span at bounding box center [341, 496] width 7 height 10
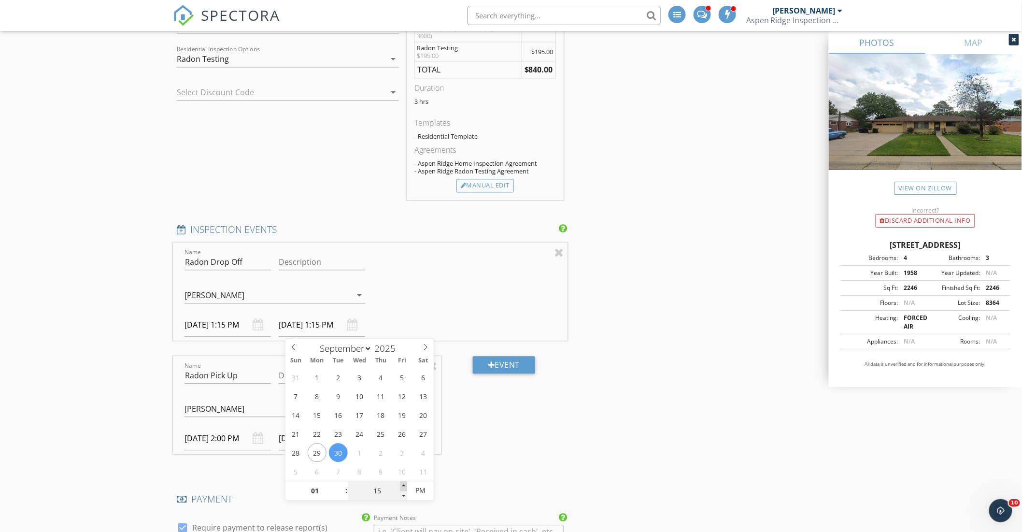
type input "20"
type input "09/30/2025 1:20 PM"
click at [402, 483] on span at bounding box center [403, 486] width 7 height 10
type input "25"
type input "09/30/2025 1:25 PM"
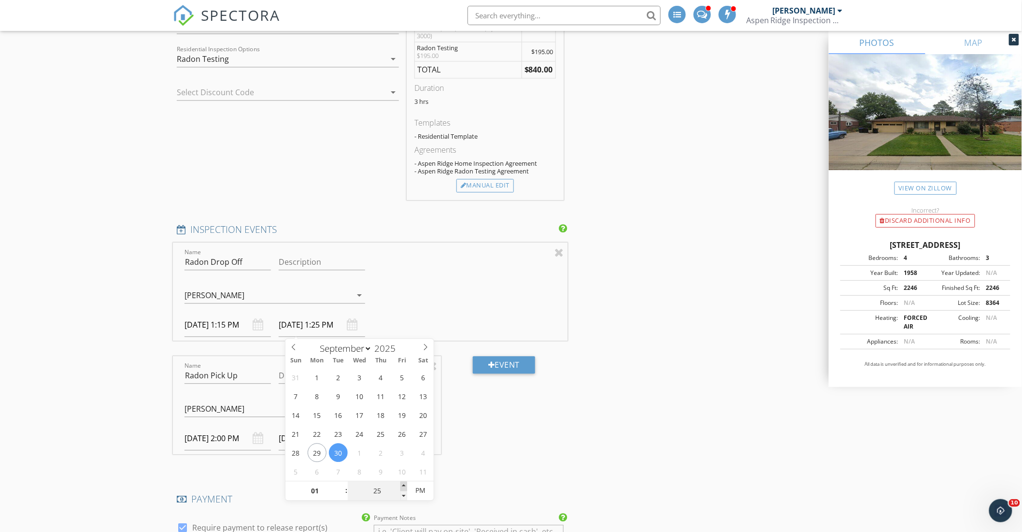
click at [402, 483] on span at bounding box center [403, 486] width 7 height 10
type input "30"
type input "09/30/2025 1:30 PM"
click at [402, 483] on span at bounding box center [403, 486] width 7 height 10
type input "35"
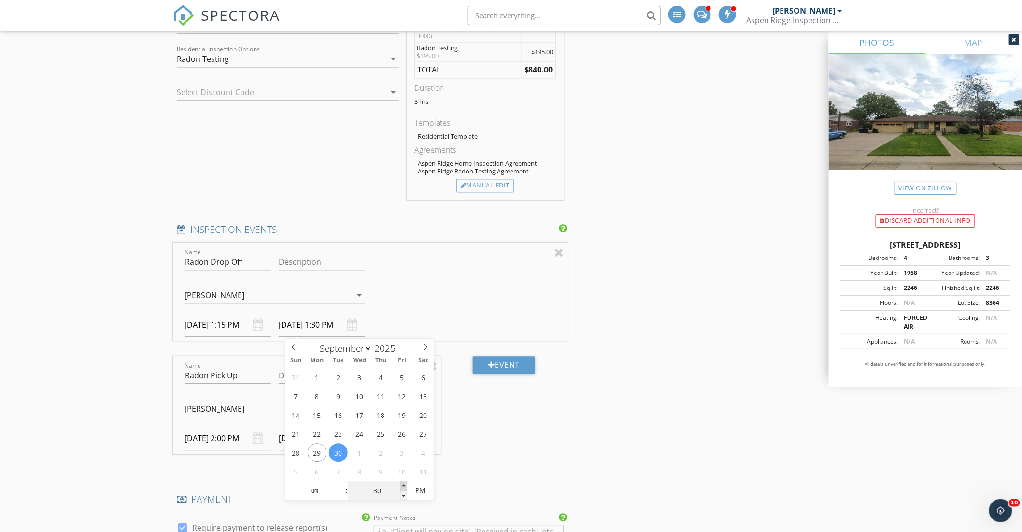
type input "09/30/2025 1:35 PM"
click at [402, 483] on span at bounding box center [403, 486] width 7 height 10
type input "40"
type input "09/30/2025 1:40 PM"
click at [402, 482] on span at bounding box center [403, 486] width 7 height 10
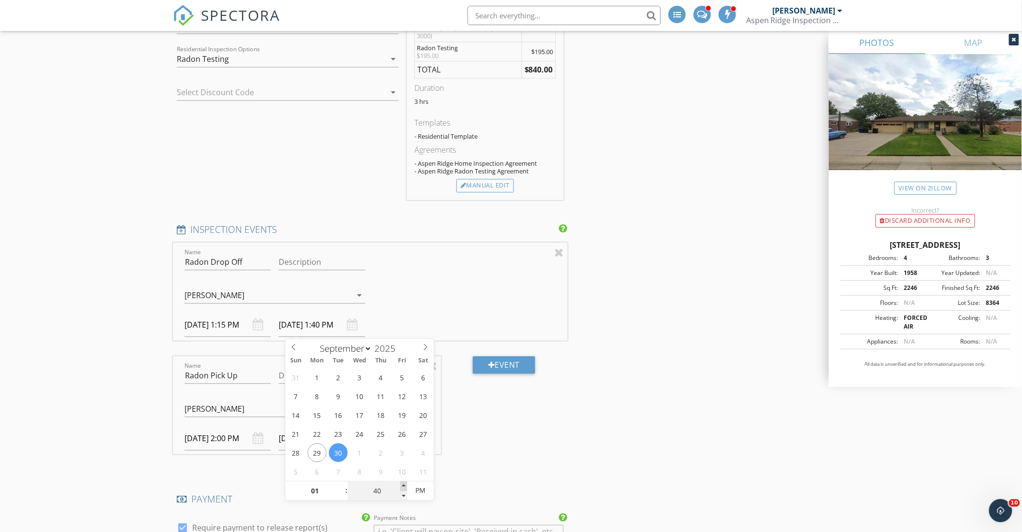
type input "45"
type input "09/30/2025 1:45 PM"
click at [402, 482] on span at bounding box center [403, 486] width 7 height 10
click at [114, 345] on div "New Inspection Click here to use the New Order Form INSPECTOR(S) check_box_outl…" at bounding box center [511, 372] width 1022 height 2215
click at [216, 323] on input "09/30/2025 1:15 PM" at bounding box center [227, 325] width 86 height 24
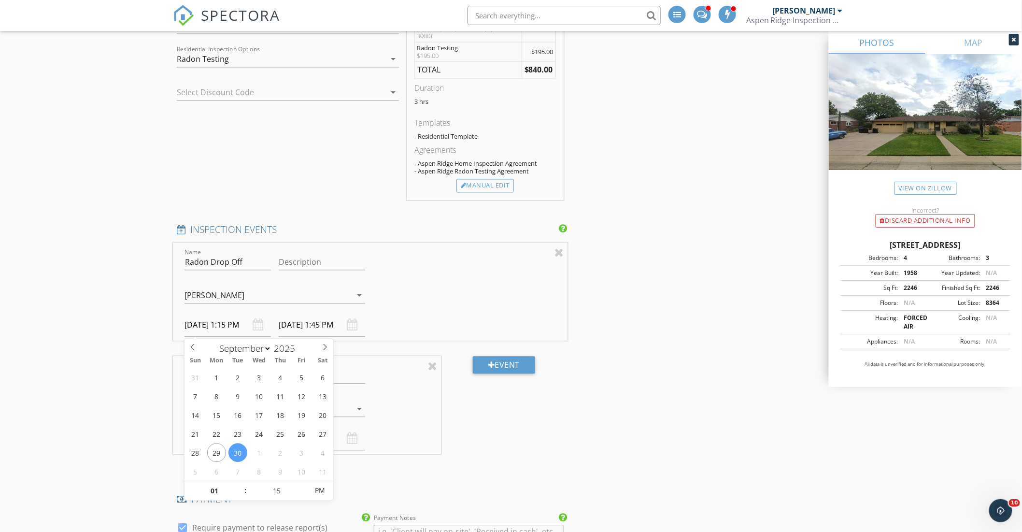
click at [94, 327] on div "New Inspection Click here to use the New Order Form INSPECTOR(S) check_box_outl…" at bounding box center [511, 372] width 1022 height 2215
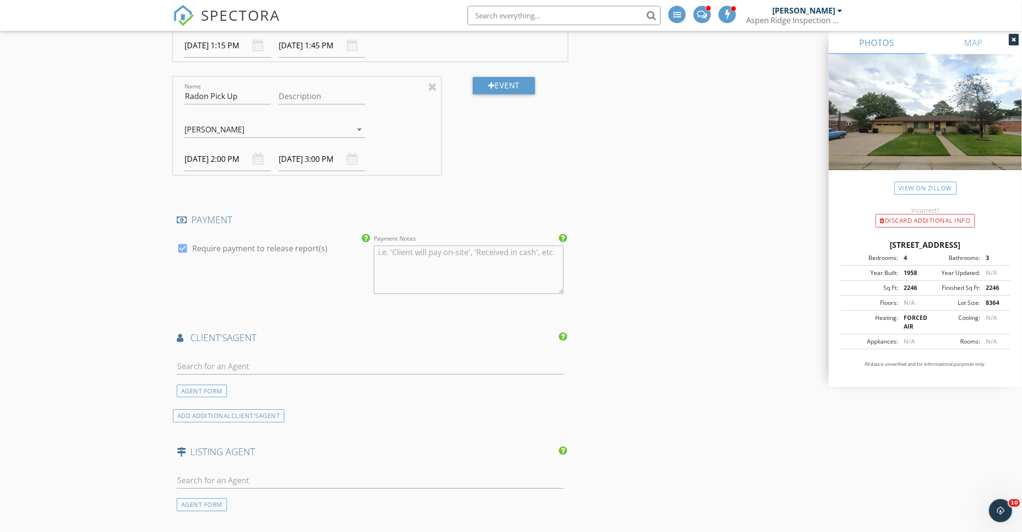
scroll to position [1087, 0]
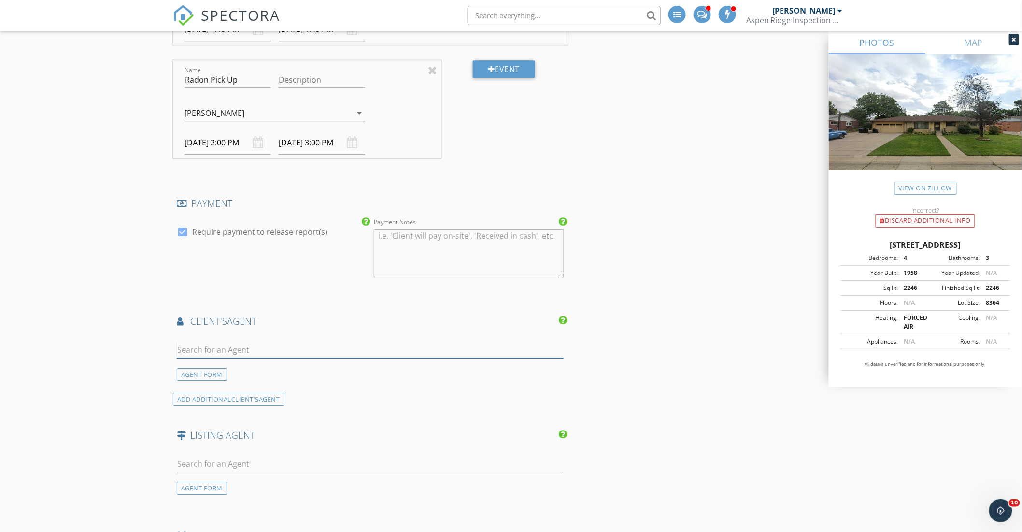
click at [222, 354] on input "text" at bounding box center [370, 350] width 387 height 16
type input "Aaron"
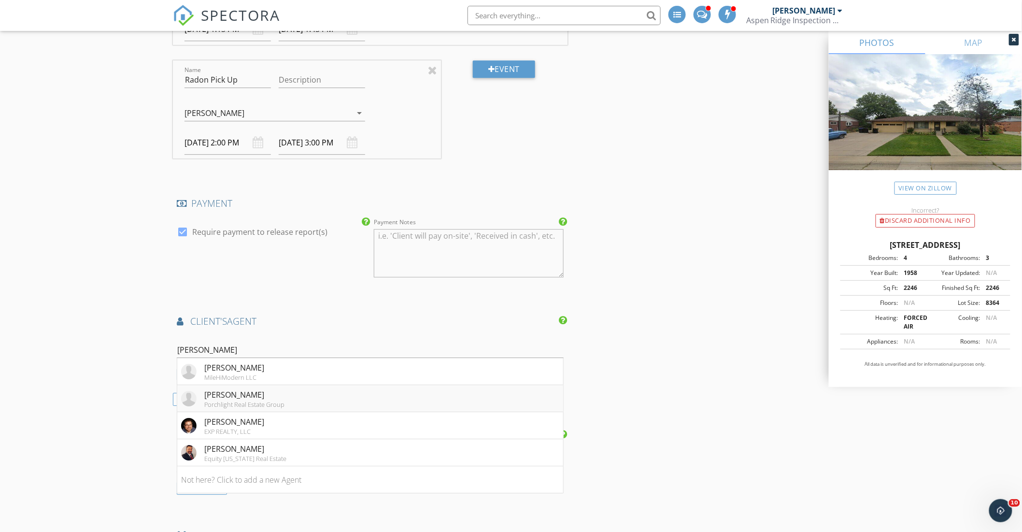
click at [215, 402] on div "Porchlight Real Estate Group" at bounding box center [244, 404] width 80 height 8
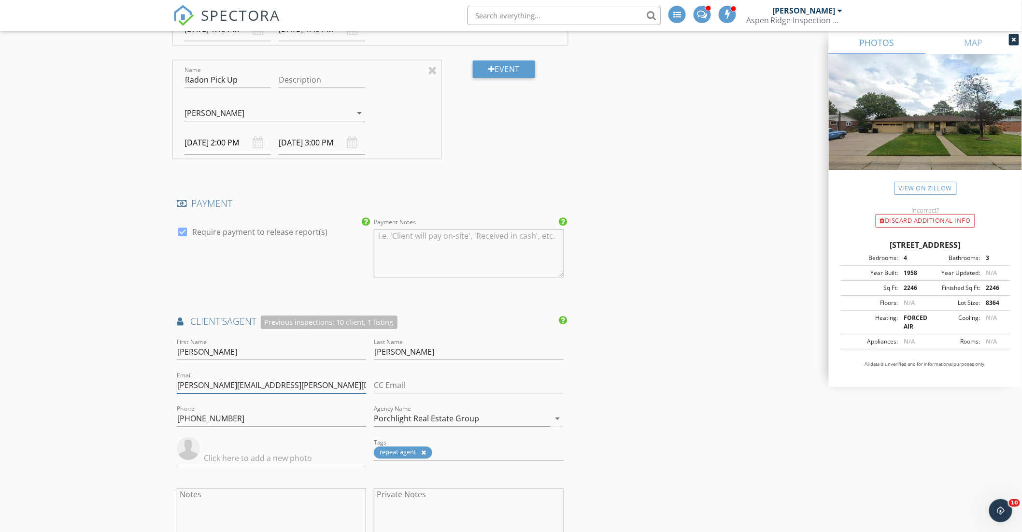
click at [332, 385] on input "aaron.weinzapfel@porchlightgroup.com" at bounding box center [271, 385] width 189 height 16
paste input "aaron.weinzapfel@compass.com"
type input "aaron.weinzapfel@compass.com"
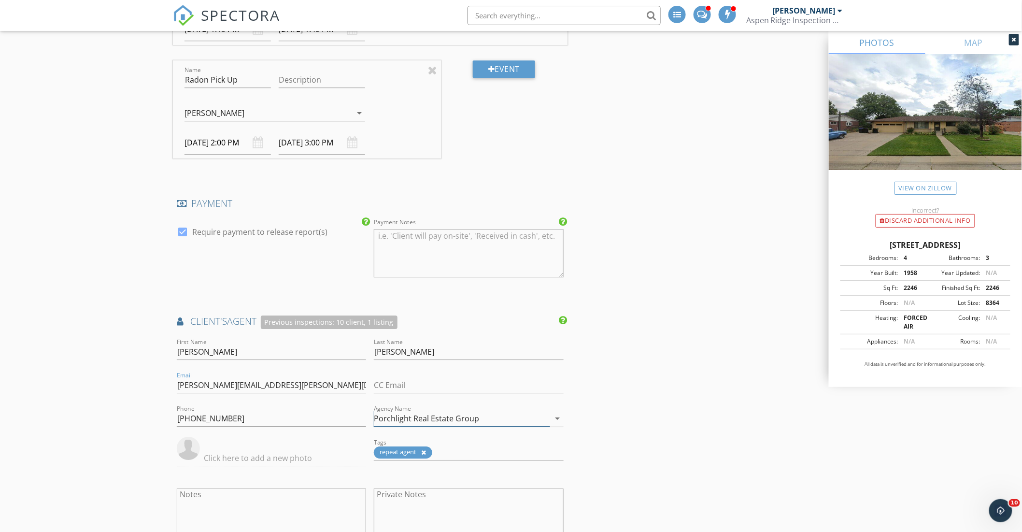
click at [494, 420] on input "Porchlight Real Estate Group" at bounding box center [462, 418] width 176 height 16
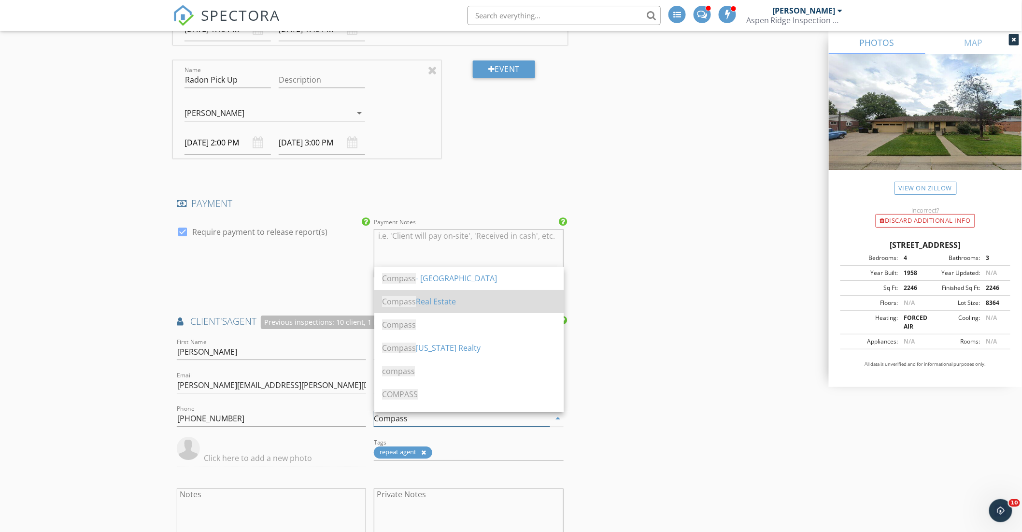
click at [430, 297] on div "Compass Real Estate" at bounding box center [469, 302] width 174 height 12
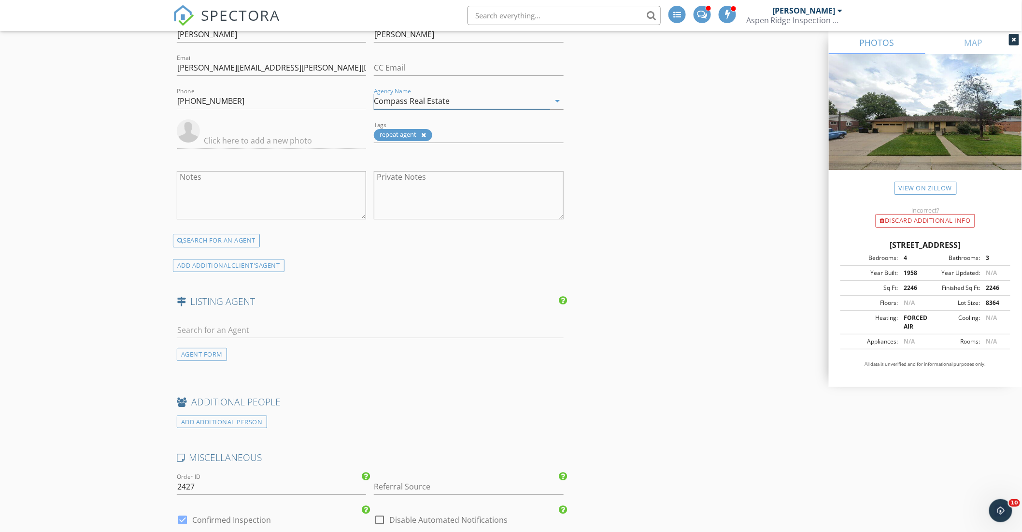
scroll to position [1408, 0]
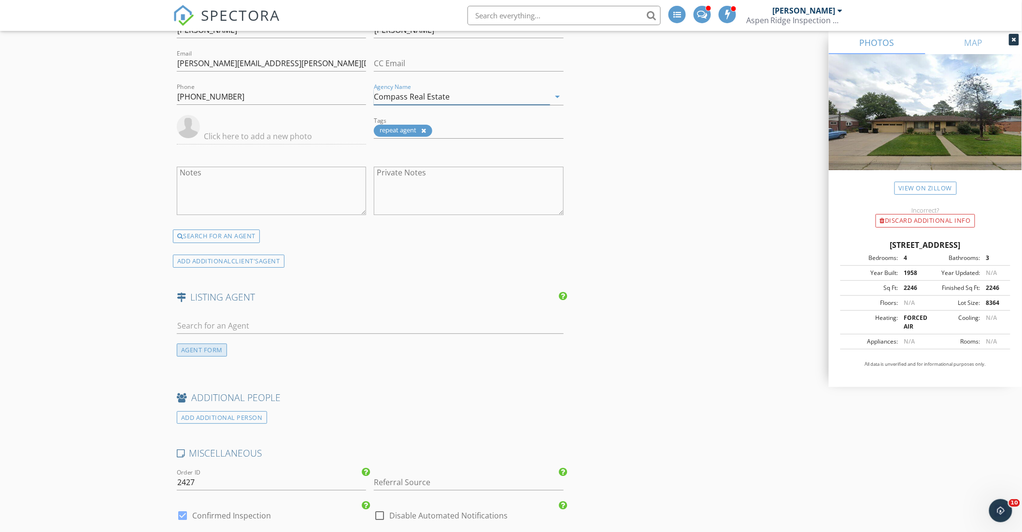
type input "Compass Real Estate"
click at [213, 348] on div "AGENT FORM" at bounding box center [202, 349] width 50 height 13
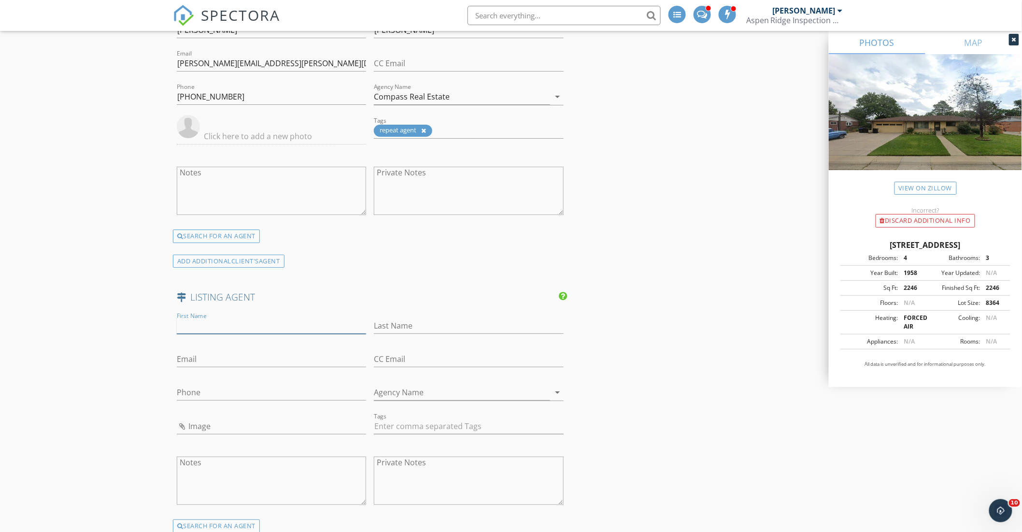
paste input "Karen Brown 303-668-8283 KarenBrownSells@gmail.com, LoKation Real Estate"
drag, startPoint x: 291, startPoint y: 328, endPoint x: 491, endPoint y: 374, distance: 205.1
click at [491, 374] on div "First Name Karen Brown 303-668-8283 KarenBrownSells@gmail.com, LoKation Real Es…" at bounding box center [370, 414] width 395 height 209
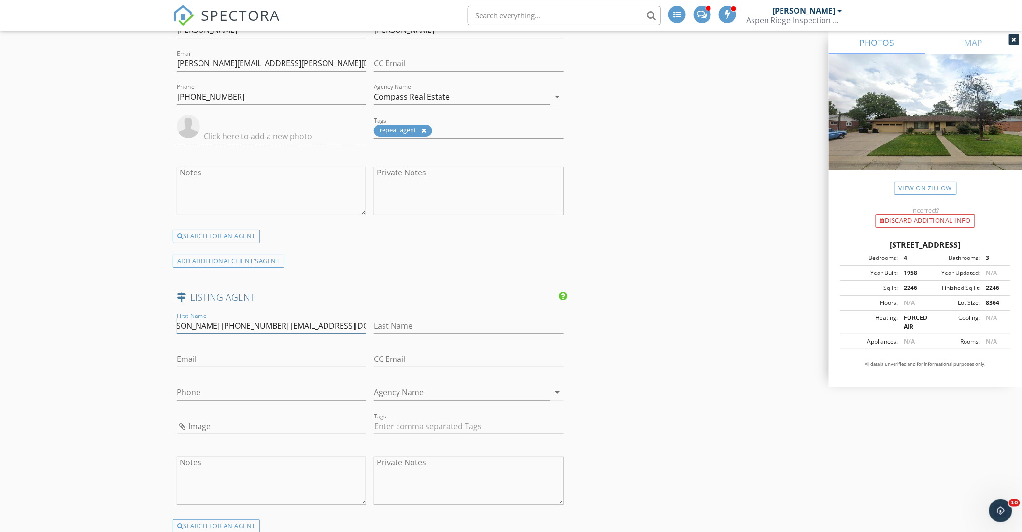
type input "Karen Brown 303-668-8283 KarenBrownSells@gmail.com,"
paste input "LoKation Real Estate"
drag, startPoint x: 277, startPoint y: 328, endPoint x: 382, endPoint y: 337, distance: 106.1
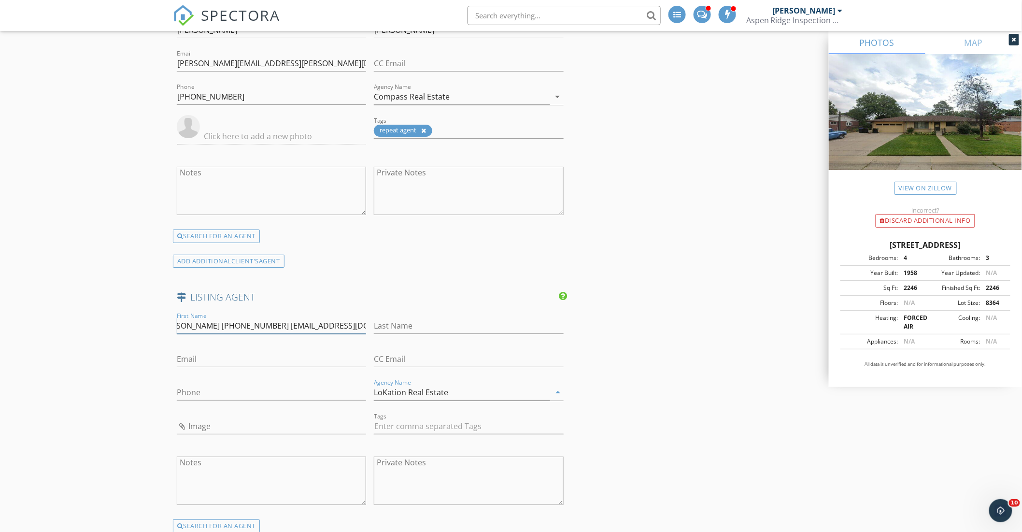
click at [382, 337] on div "First Name Karen Brown 303-668-8283 KarenBrownSells@gmail.com, Last Name Email …" at bounding box center [370, 414] width 395 height 209
type input "LoKation Real Estate"
type input "Karen Brown 303-668-8283"
paste input "KarenBrownSells@gmail.com,"
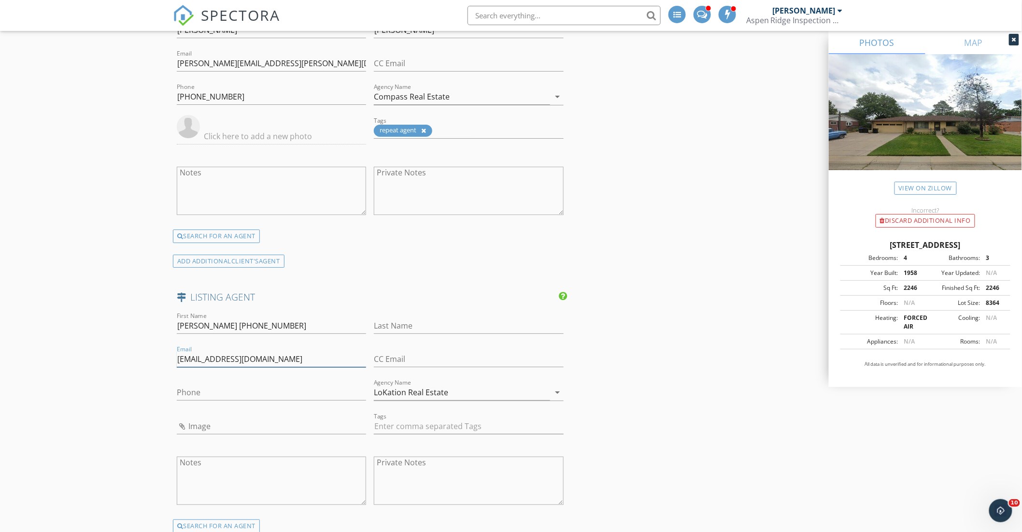
type input "KarenBrownSells@gmail.com"
drag, startPoint x: 271, startPoint y: 324, endPoint x: 226, endPoint y: 329, distance: 45.2
click at [226, 329] on input "Karen Brown 303-668-8283" at bounding box center [271, 326] width 189 height 16
type input "Karen Brown"
paste input "303-668-8283"
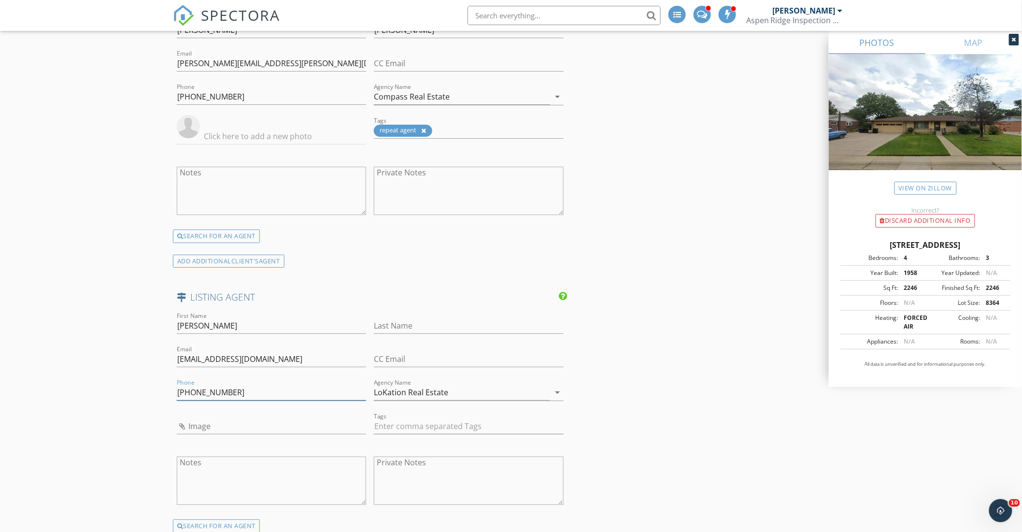
type input "303-668-8283"
drag, startPoint x: 228, startPoint y: 326, endPoint x: 200, endPoint y: 329, distance: 27.7
click at [200, 329] on input "Karen Brown" at bounding box center [271, 326] width 189 height 16
type input "Karen"
paste input "Brown"
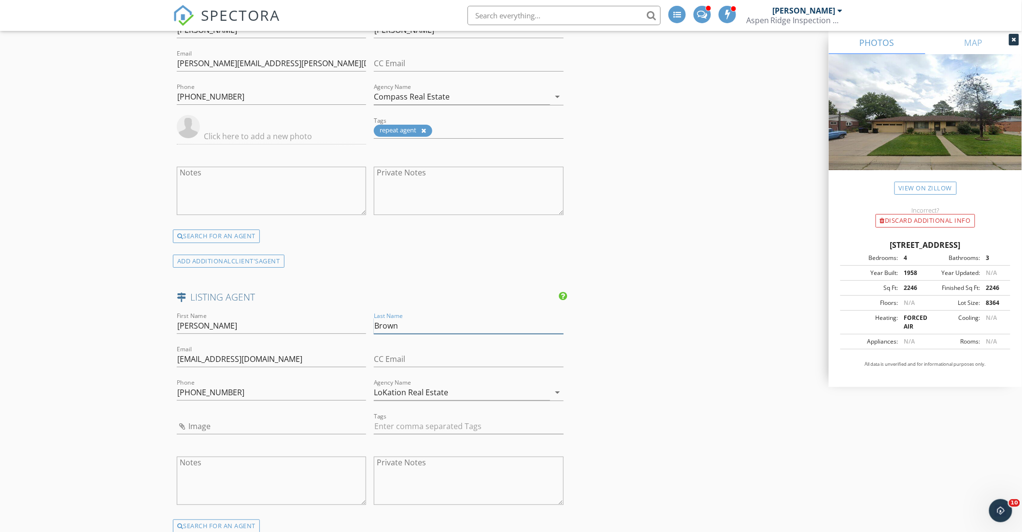
type input "Brown"
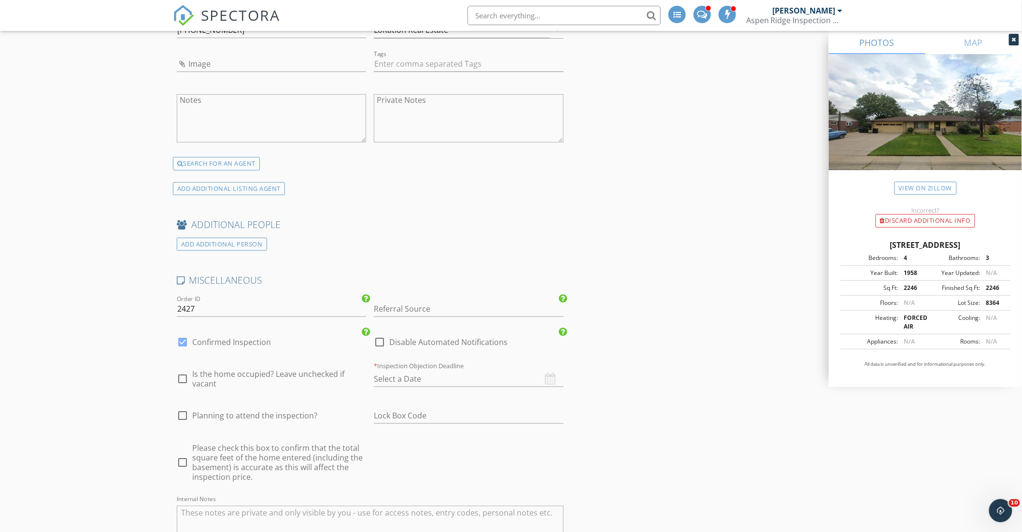
scroll to position [1784, 0]
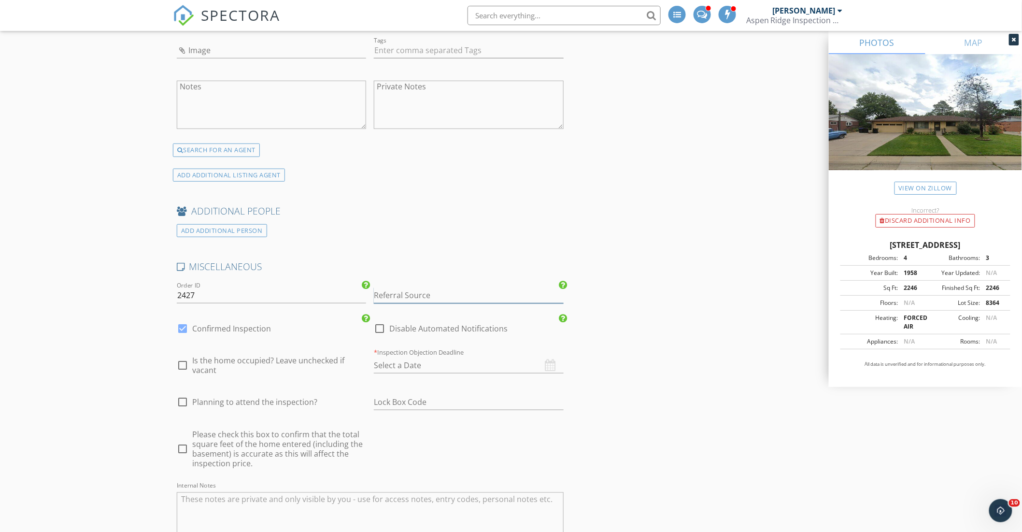
click at [442, 295] on input "Referral Source" at bounding box center [468, 295] width 189 height 16
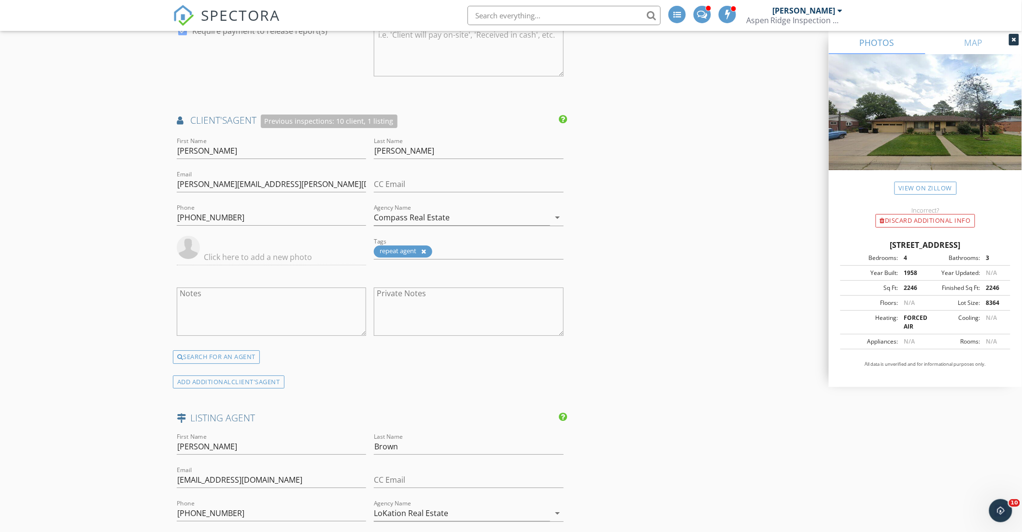
scroll to position [1153, 0]
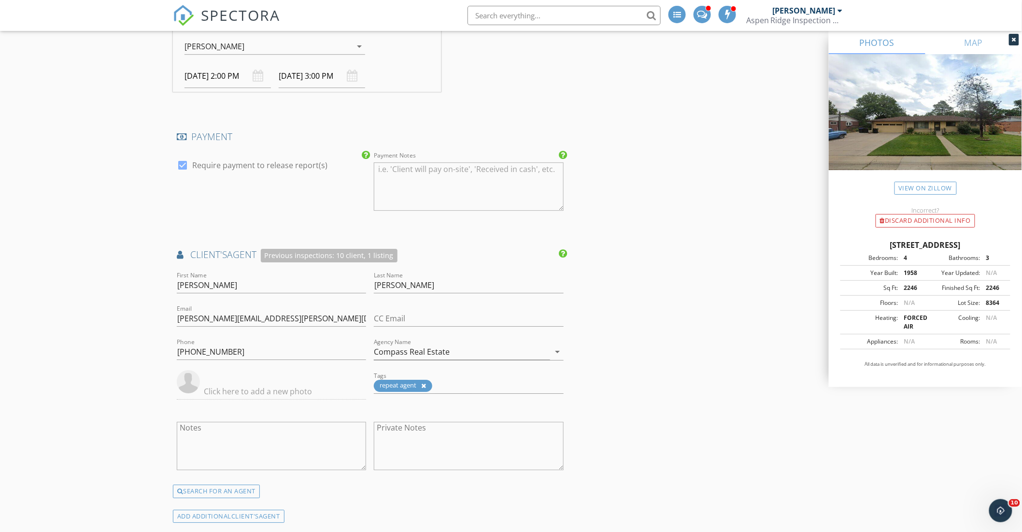
type input "Aaron"
drag, startPoint x: 347, startPoint y: 290, endPoint x: 352, endPoint y: 297, distance: 8.3
click at [340, 293] on div "First Name Aaron Last Name Weinzapfel Email aaron.weinzapfel@compass.com CC Ema…" at bounding box center [370, 376] width 395 height 215
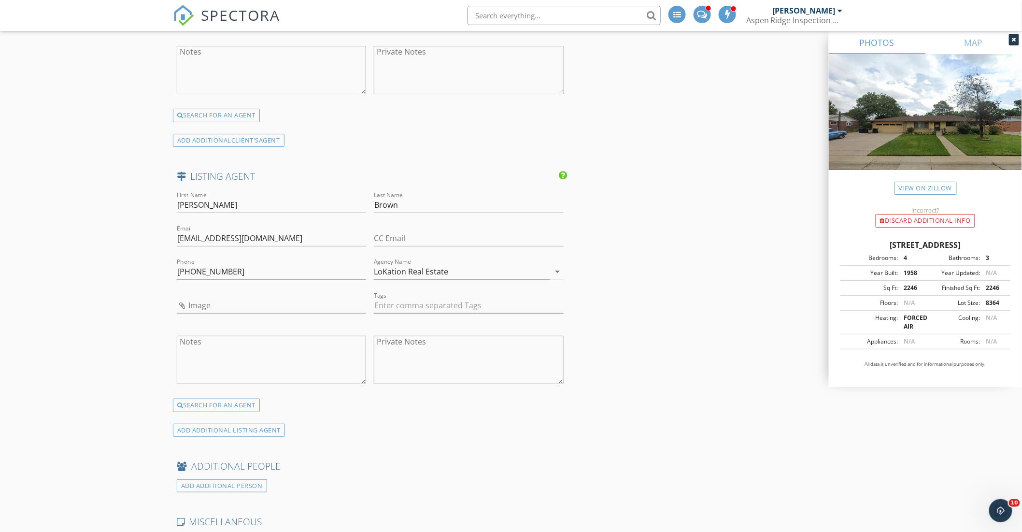
scroll to position [1301, 0]
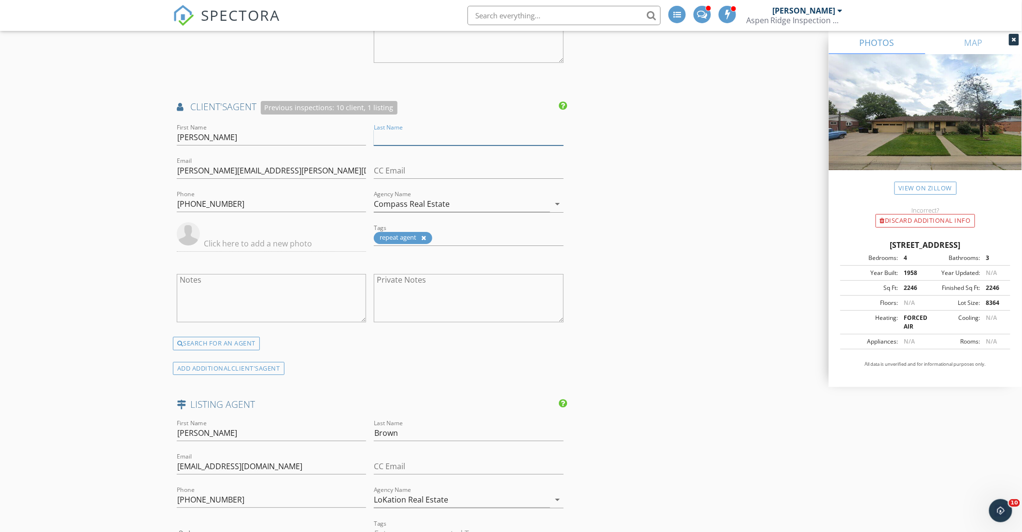
paste input "Weinzapfel"
type input "Weinzapfel"
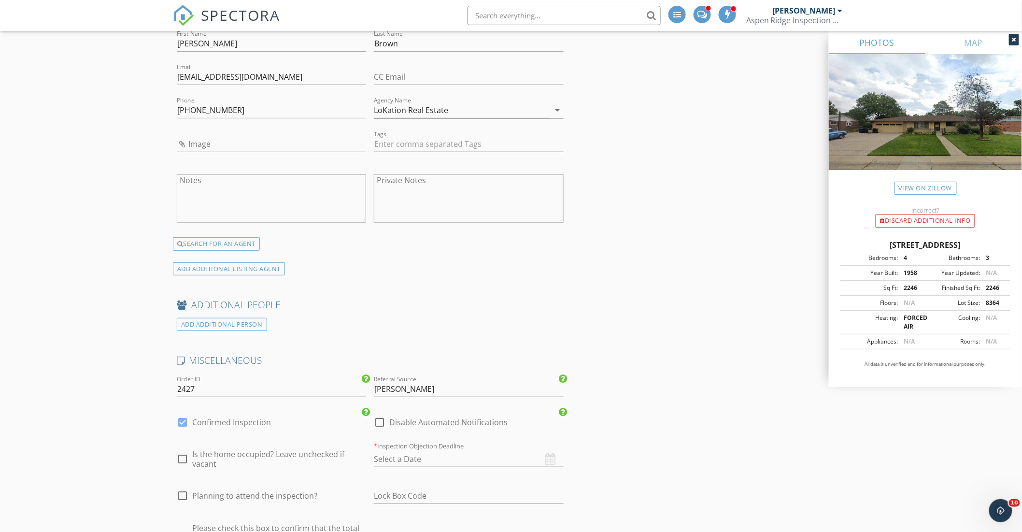
scroll to position [1784, 0]
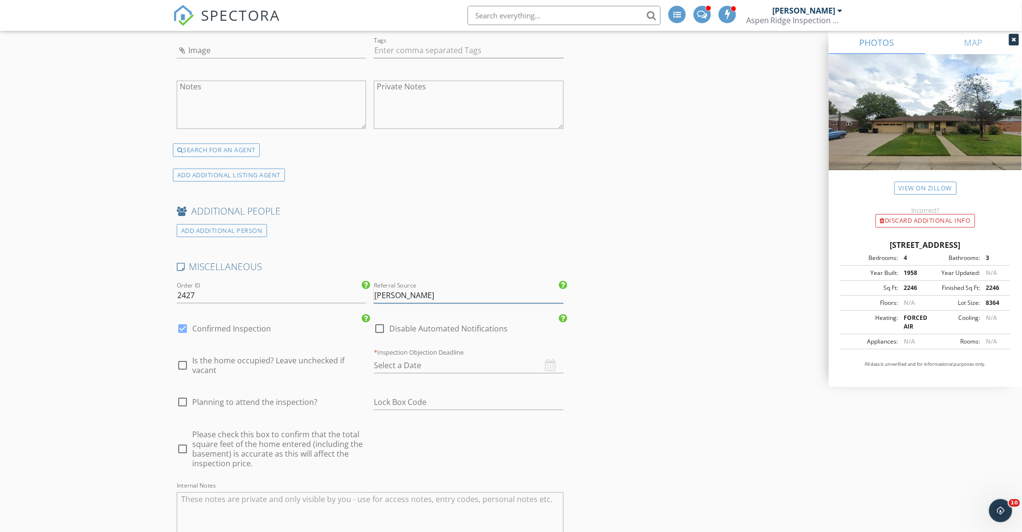
click at [417, 293] on input "Aaron" at bounding box center [468, 295] width 189 height 16
paste input "Weinzapfel"
type input "Aaron Weinzapfel"
click at [184, 401] on div at bounding box center [182, 402] width 16 height 16
checkbox input "true"
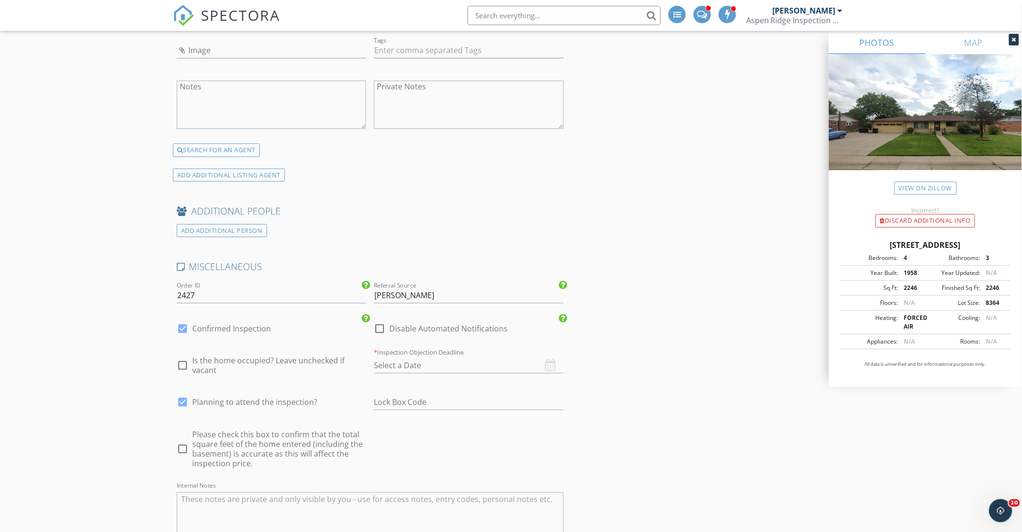
click at [182, 447] on div at bounding box center [182, 448] width 16 height 16
checkbox input "true"
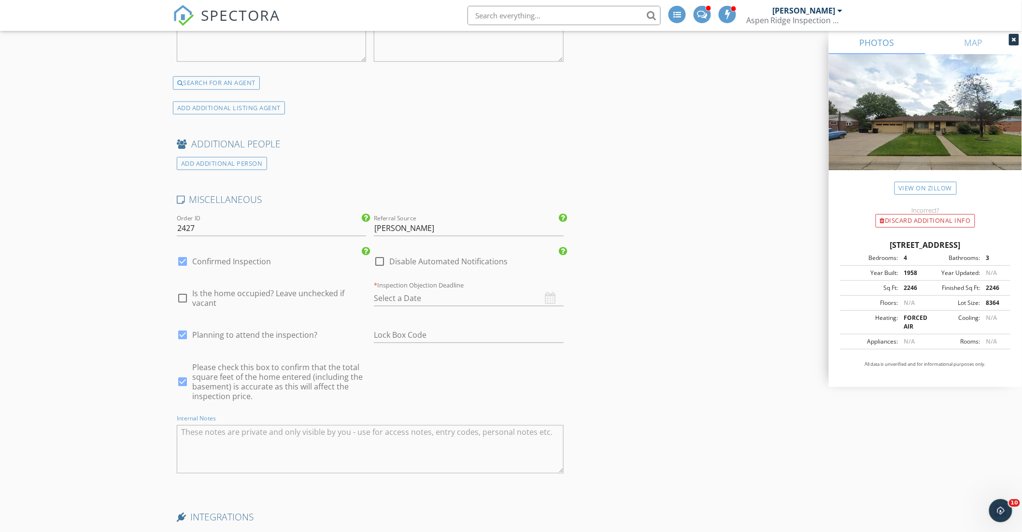
click at [201, 441] on textarea "Internal Notes" at bounding box center [370, 449] width 387 height 48
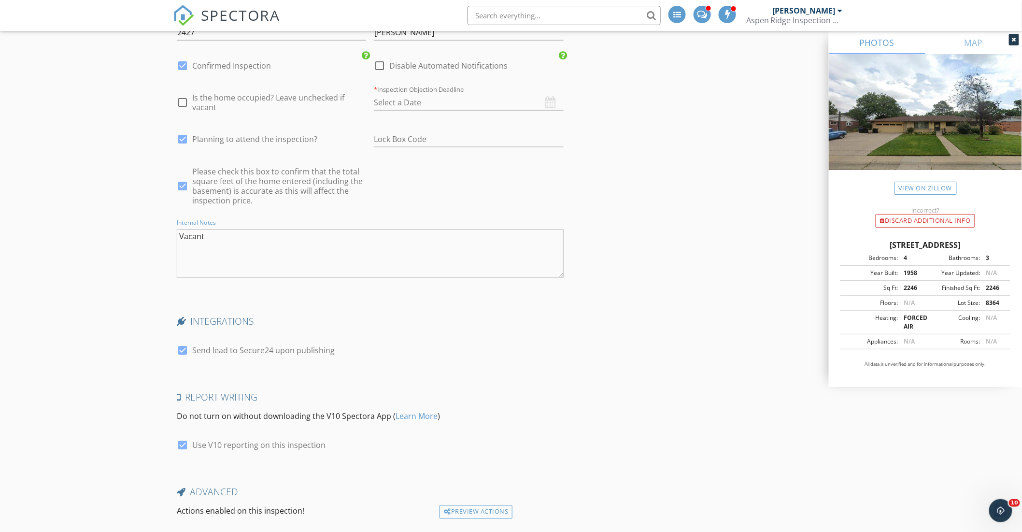
scroll to position [2114, 0]
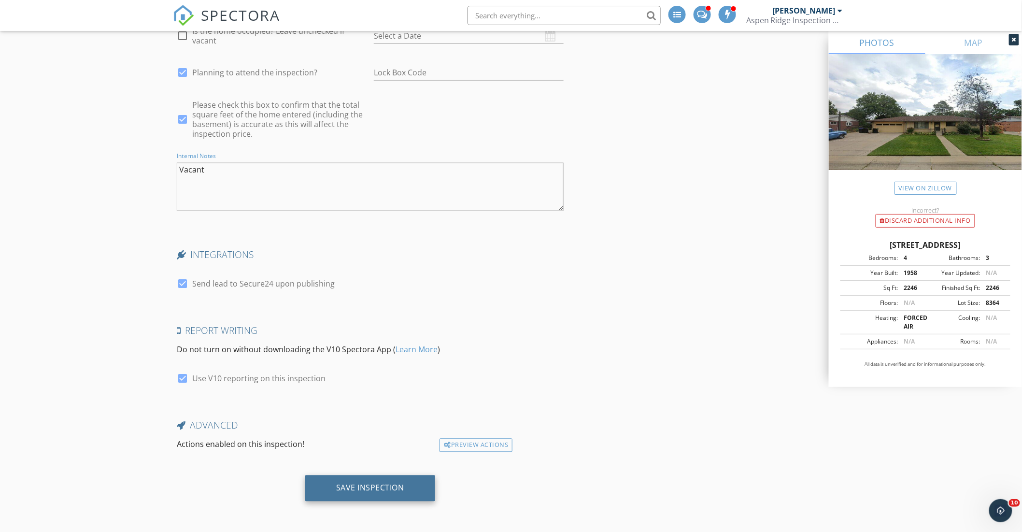
type textarea "Vacant"
click at [398, 493] on div "Save Inspection" at bounding box center [370, 488] width 130 height 26
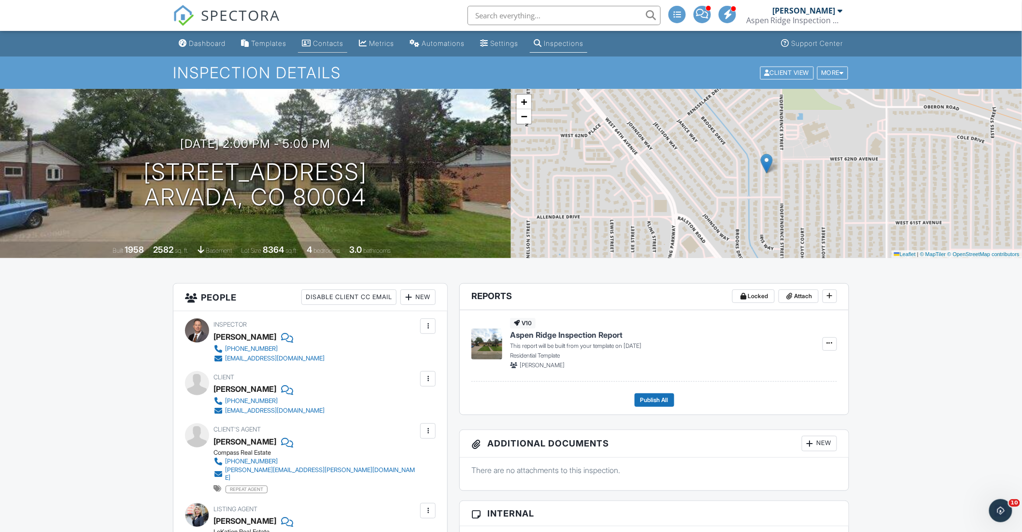
click at [335, 42] on div "Contacts" at bounding box center [328, 43] width 30 height 8
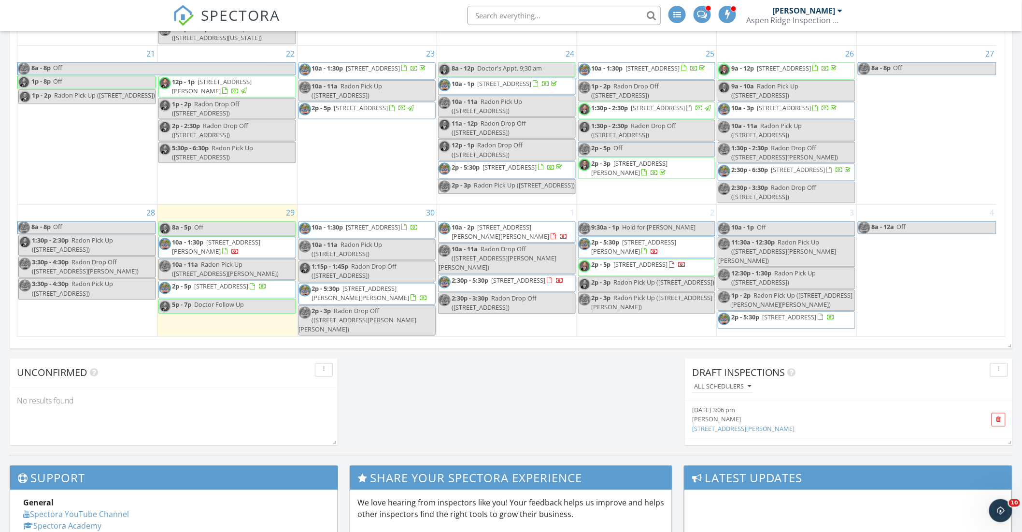
scroll to position [530, 0]
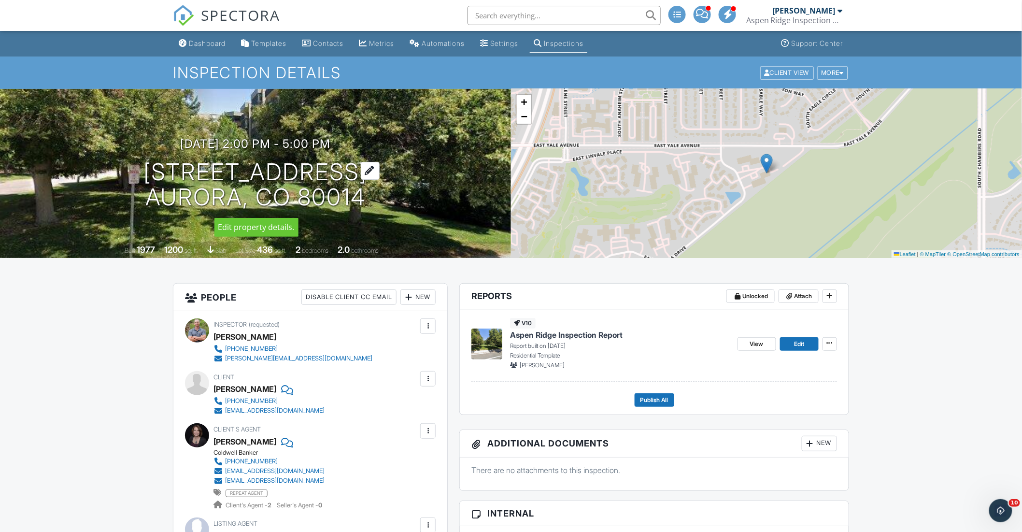
drag, startPoint x: 116, startPoint y: 166, endPoint x: 366, endPoint y: 206, distance: 252.9
click at [366, 206] on div "[DATE] 2:00 pm - 5:00 pm [STREET_ADDRESS] [GEOGRAPHIC_DATA], CO 80014" at bounding box center [255, 173] width 511 height 73
click at [212, 42] on div "Dashboard" at bounding box center [207, 43] width 37 height 8
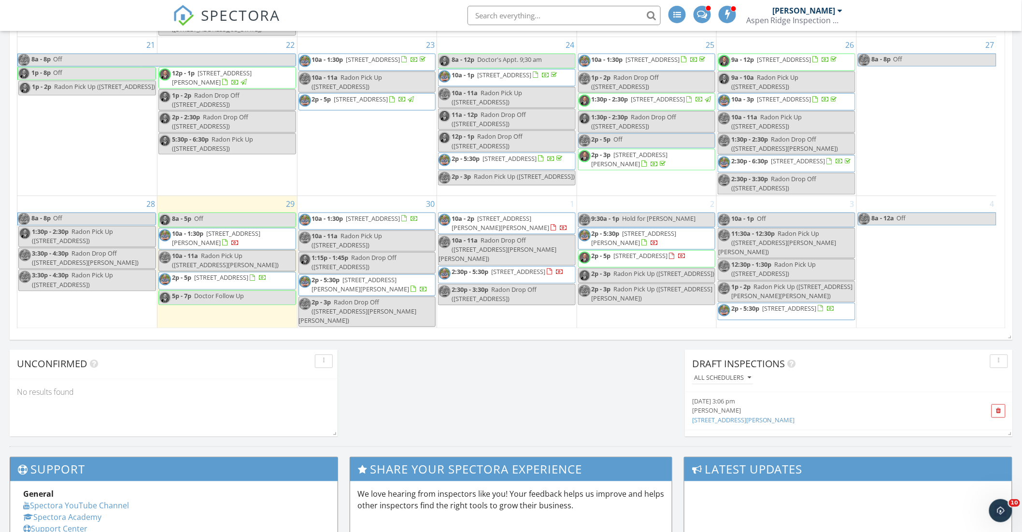
scroll to position [530, 0]
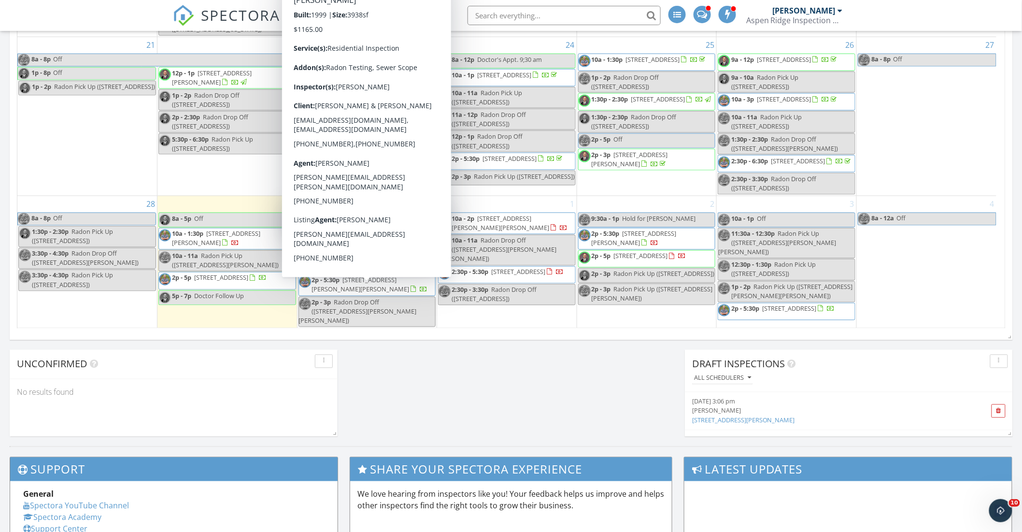
click at [370, 289] on span "16601 Red Cliff Cir, Morrison 80465" at bounding box center [361, 285] width 98 height 18
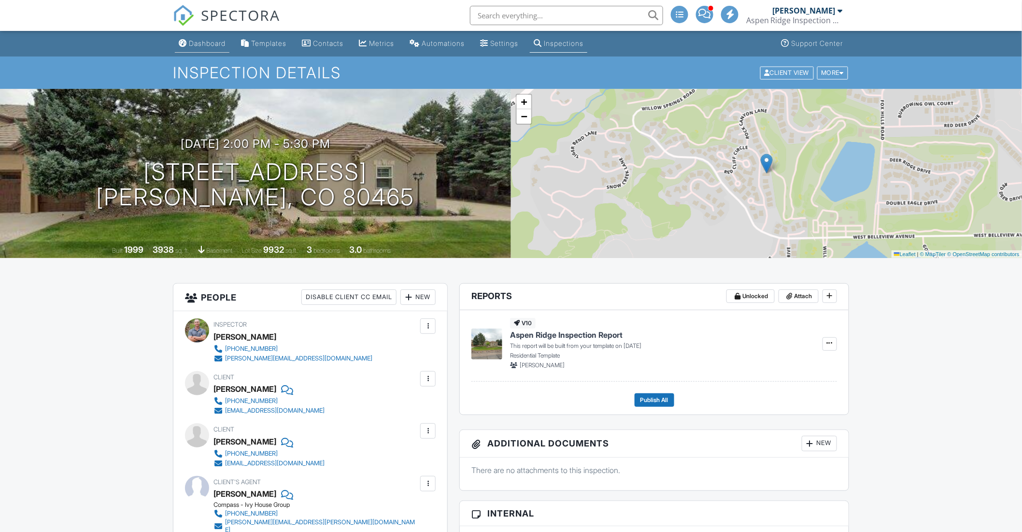
click at [208, 43] on div "Dashboard" at bounding box center [207, 43] width 37 height 8
